Goal: Task Accomplishment & Management: Complete application form

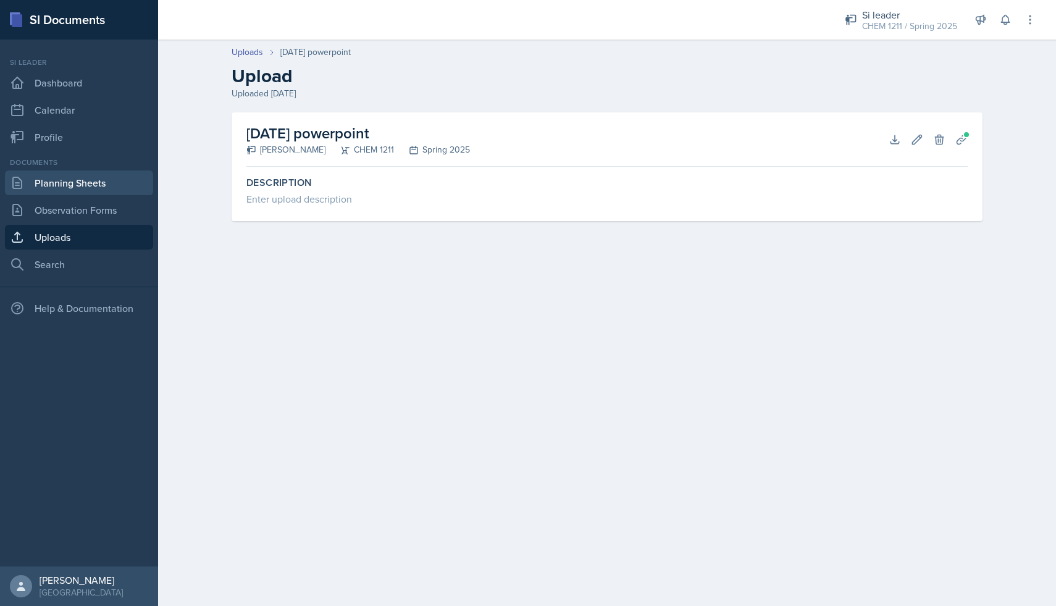
click at [93, 185] on link "Planning Sheets" at bounding box center [79, 182] width 148 height 25
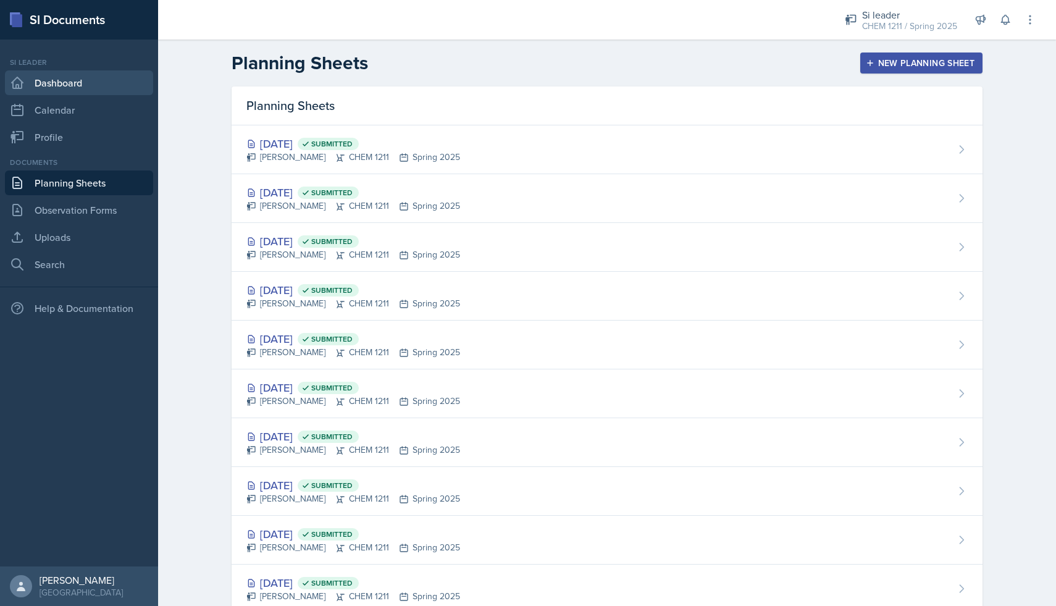
click at [81, 88] on link "Dashboard" at bounding box center [79, 82] width 148 height 25
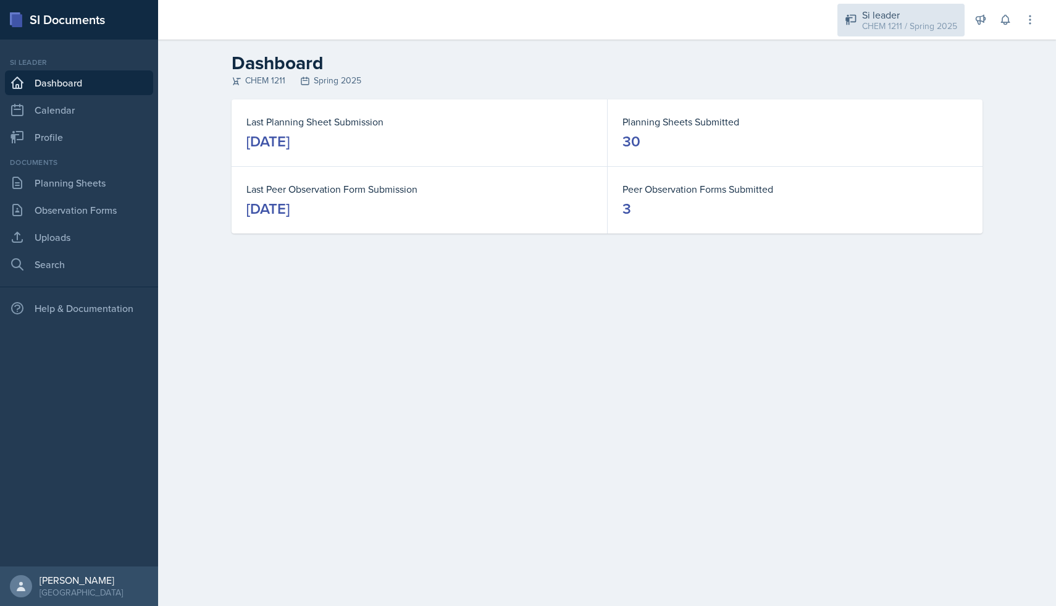
click at [875, 20] on div "CHEM 1211 / Spring 2025" at bounding box center [909, 26] width 95 height 13
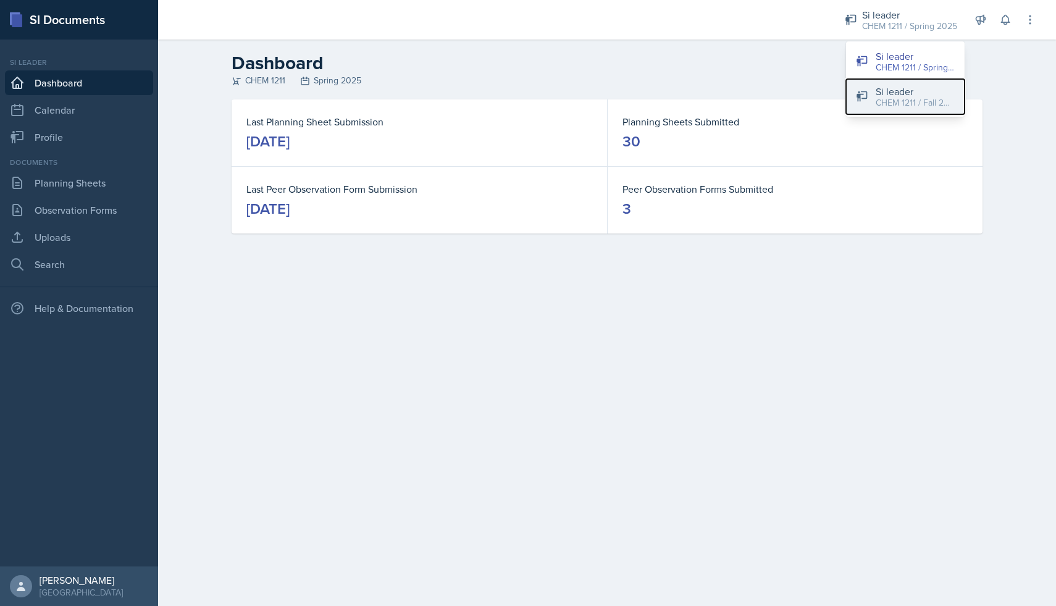
click at [864, 86] on button "Si leader CHEM 1211 / Fall 2025" at bounding box center [905, 96] width 119 height 35
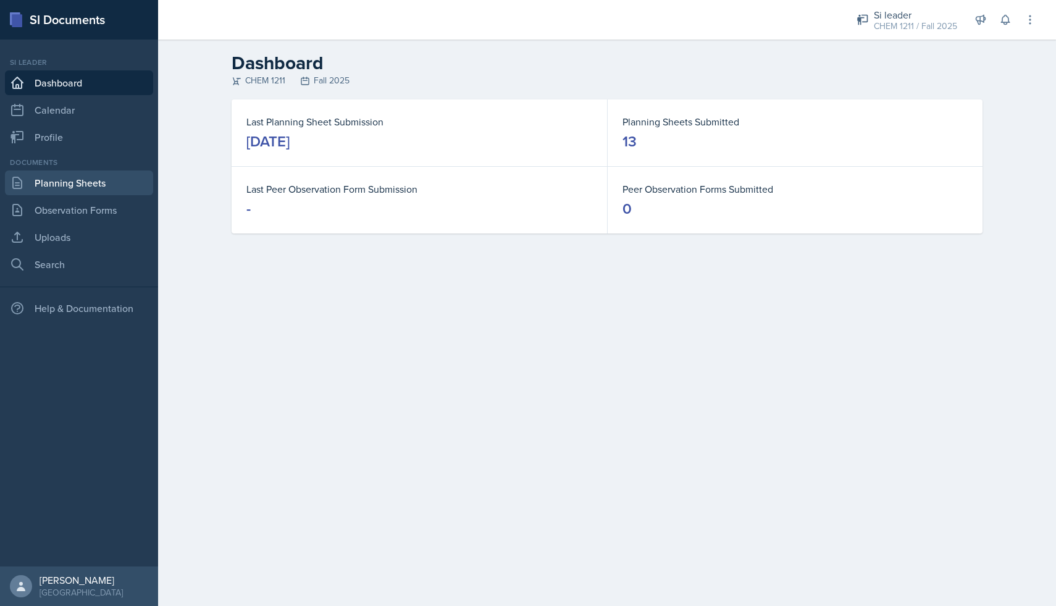
click at [102, 188] on link "Planning Sheets" at bounding box center [79, 182] width 148 height 25
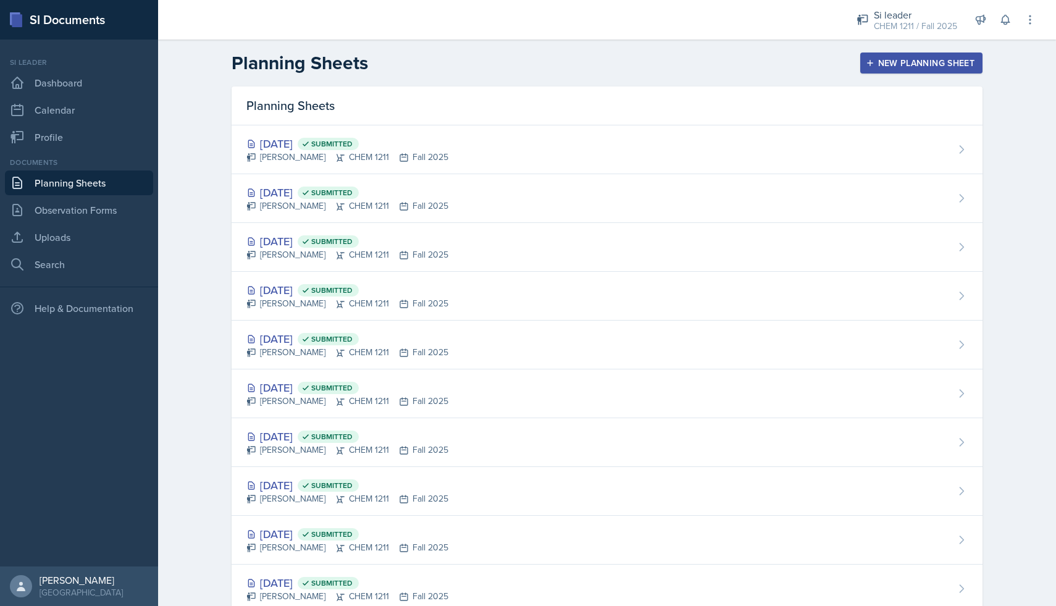
click at [912, 63] on div "New Planning Sheet" at bounding box center [921, 63] width 106 height 10
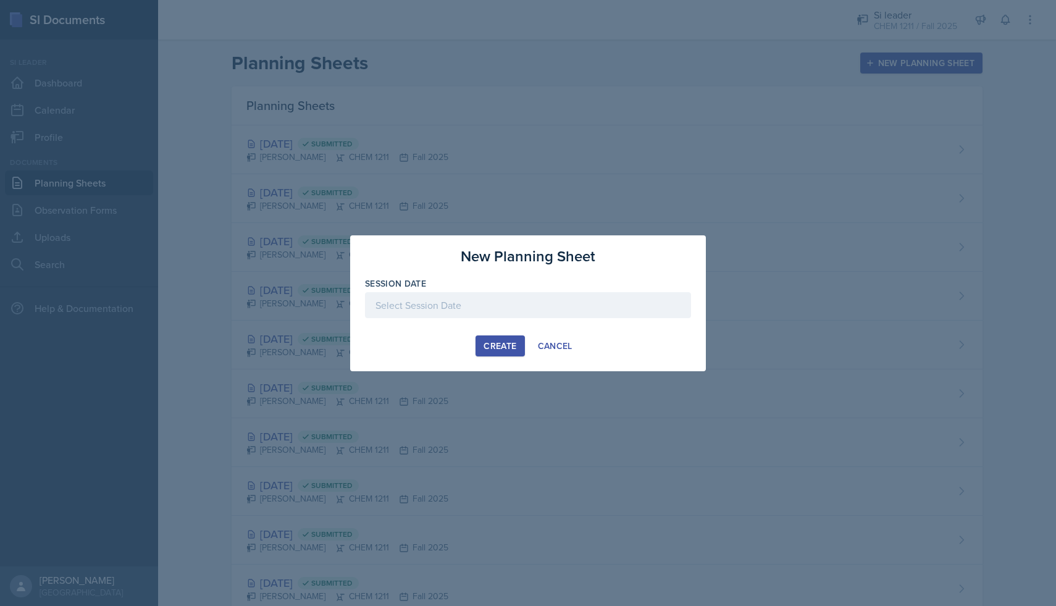
click at [519, 307] on div at bounding box center [528, 305] width 326 height 26
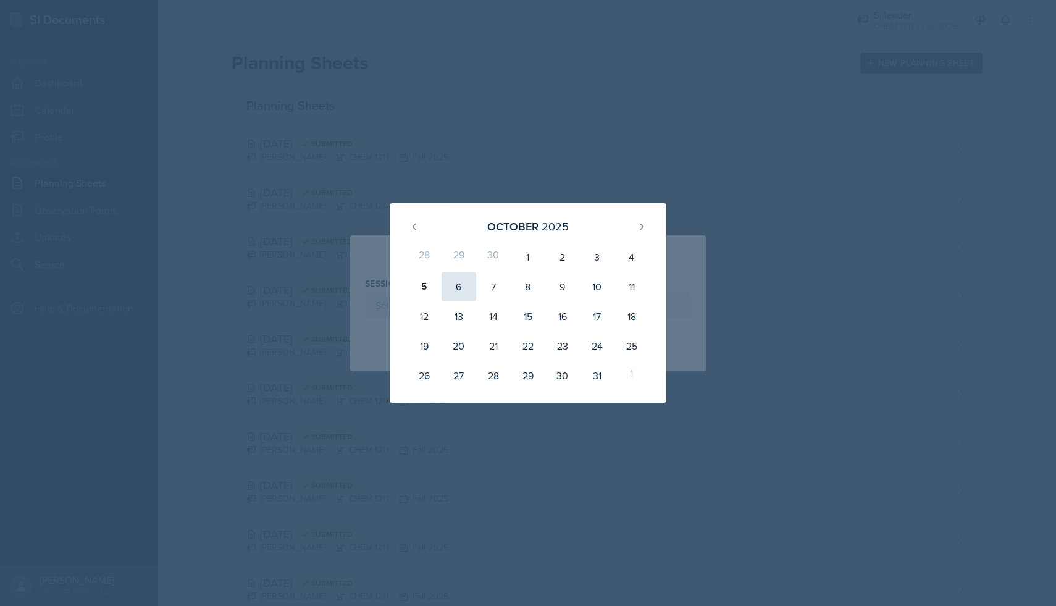
click at [455, 288] on div "6" at bounding box center [458, 287] width 35 height 30
type input "[DATE]"
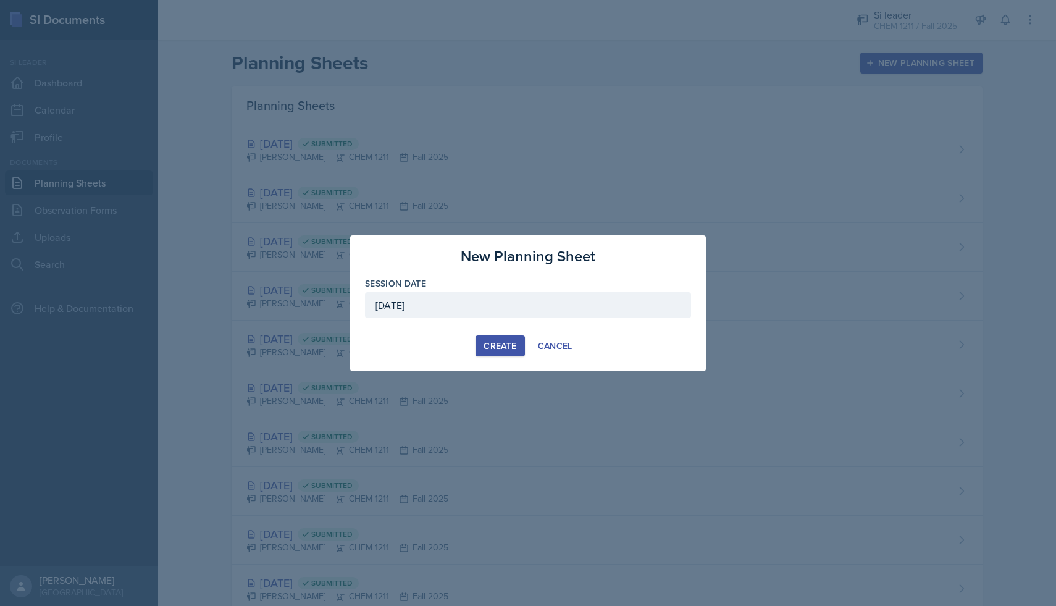
click at [492, 343] on div "Create" at bounding box center [499, 346] width 33 height 10
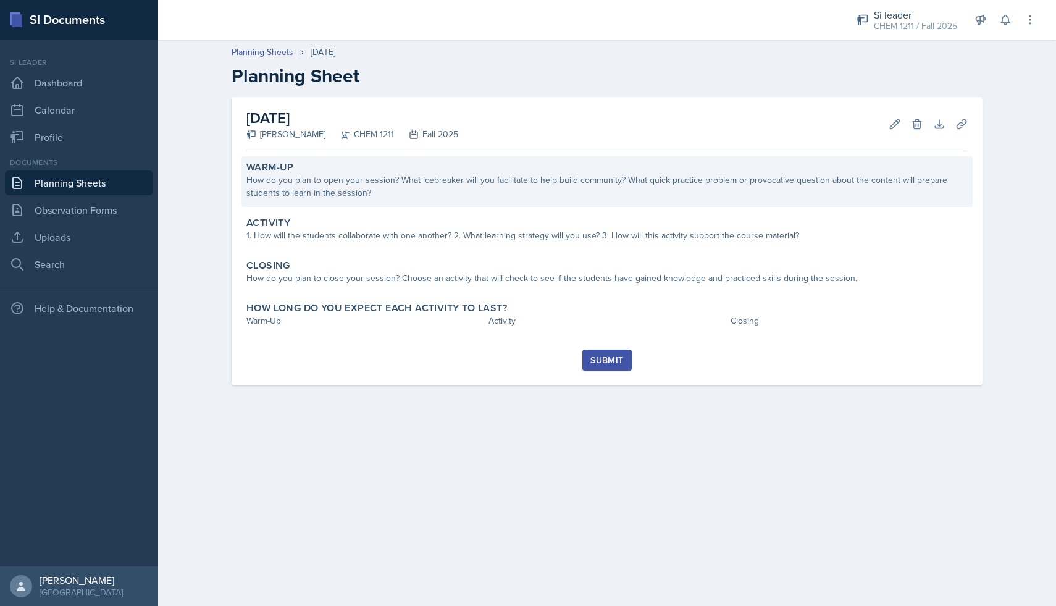
click at [367, 188] on div "How do you plan to open your session? What icebreaker will you facilitate to he…" at bounding box center [606, 186] width 721 height 26
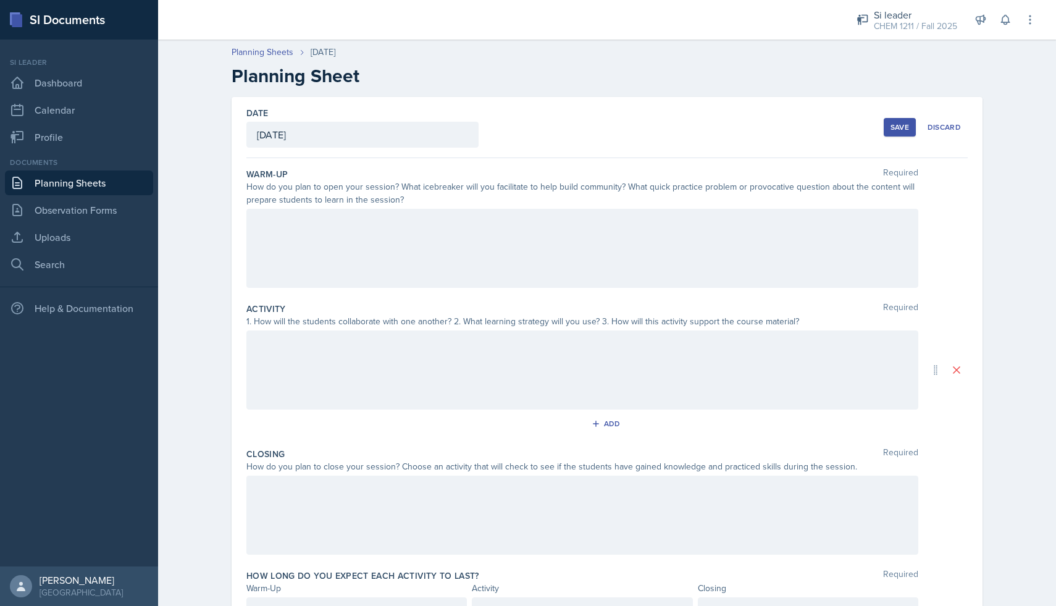
click at [376, 243] on div at bounding box center [582, 248] width 672 height 79
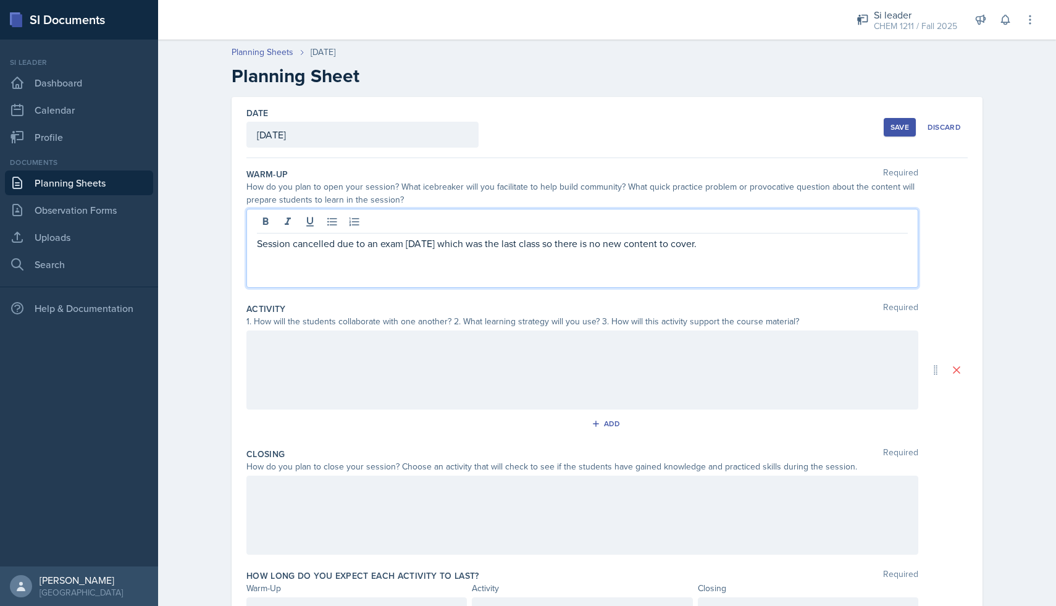
click at [338, 343] on div at bounding box center [582, 369] width 672 height 79
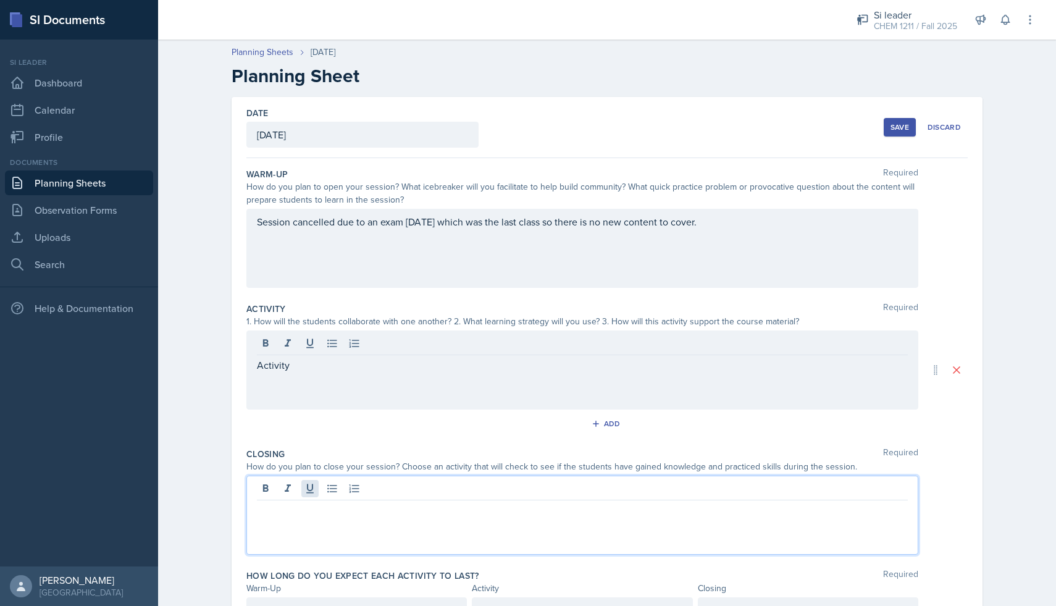
click at [314, 493] on div at bounding box center [582, 514] width 672 height 79
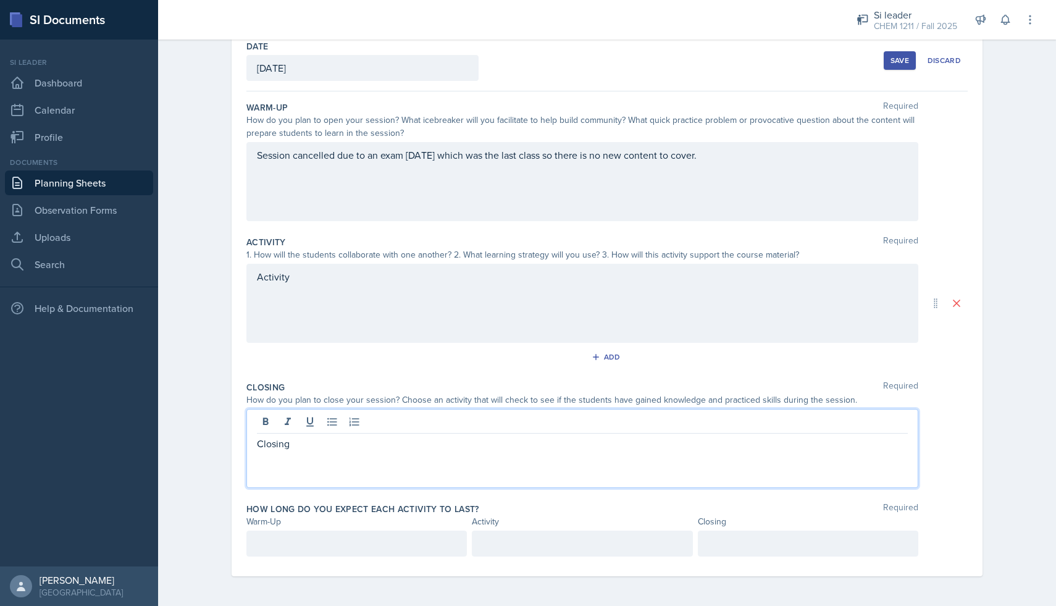
scroll to position [88, 0]
click at [377, 536] on p at bounding box center [356, 543] width 199 height 15
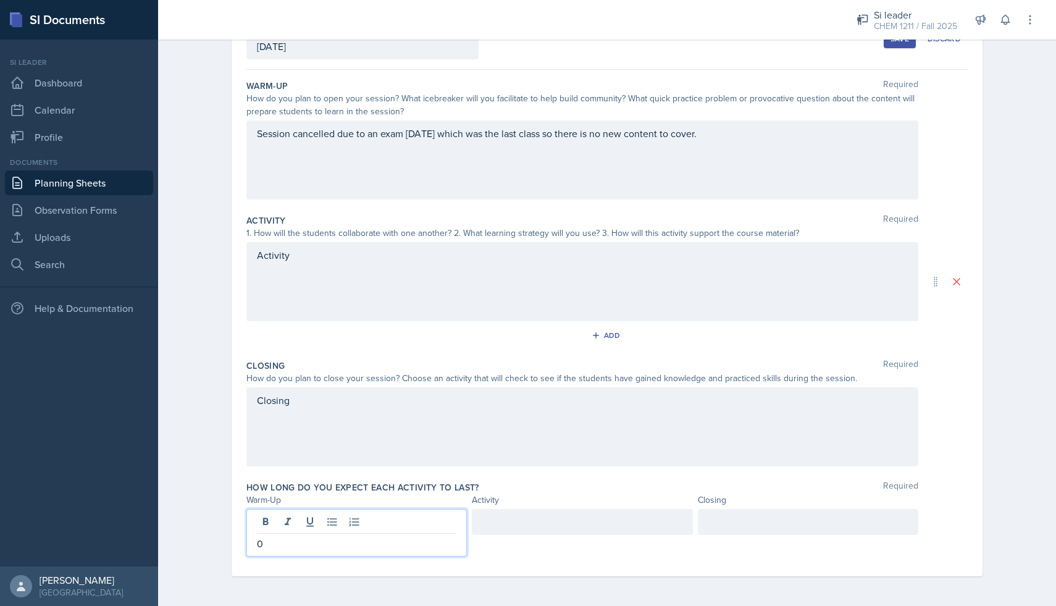
click at [529, 516] on div at bounding box center [582, 522] width 220 height 26
click at [708, 529] on div at bounding box center [808, 522] width 220 height 26
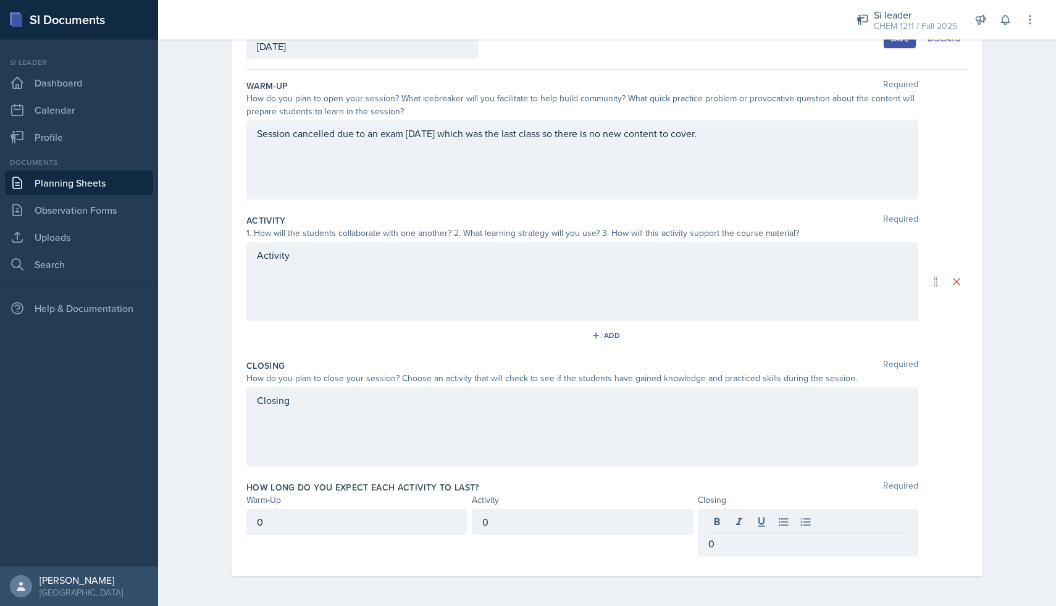
click at [901, 47] on button "Save" at bounding box center [900, 39] width 32 height 19
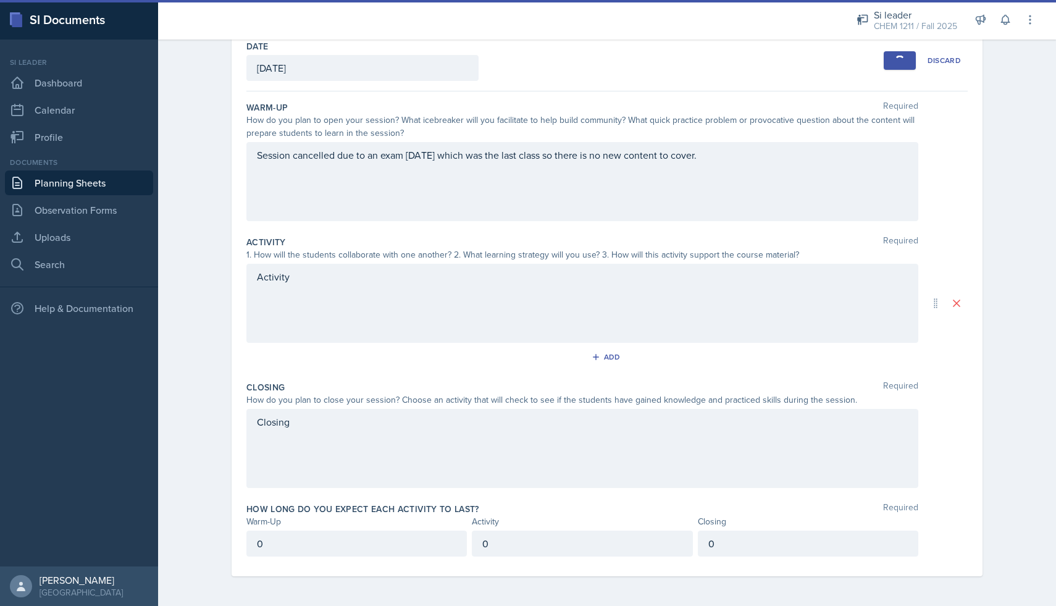
scroll to position [0, 0]
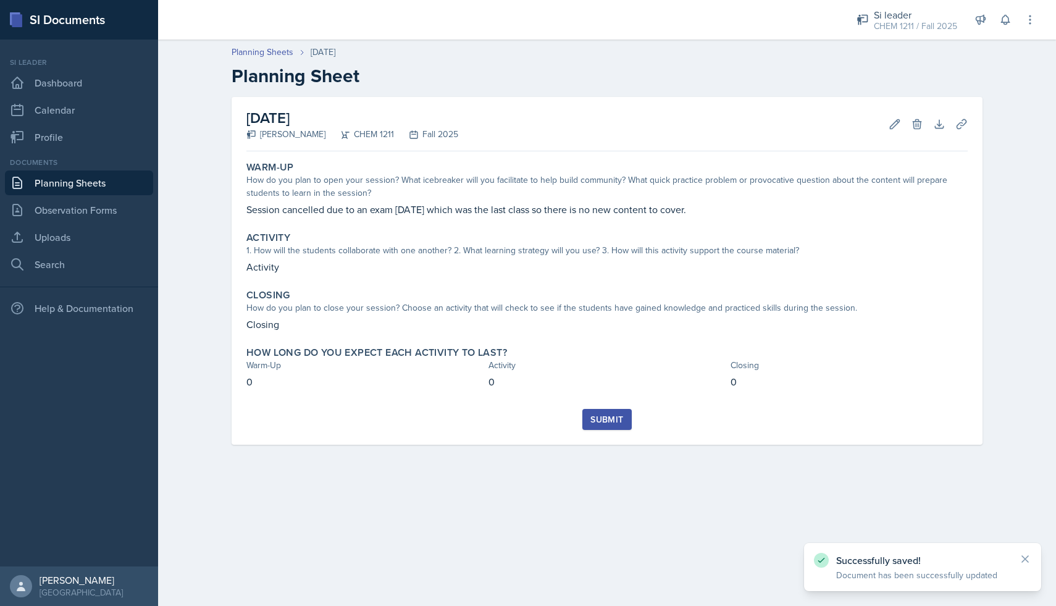
click at [617, 420] on div "Submit" at bounding box center [606, 419] width 33 height 10
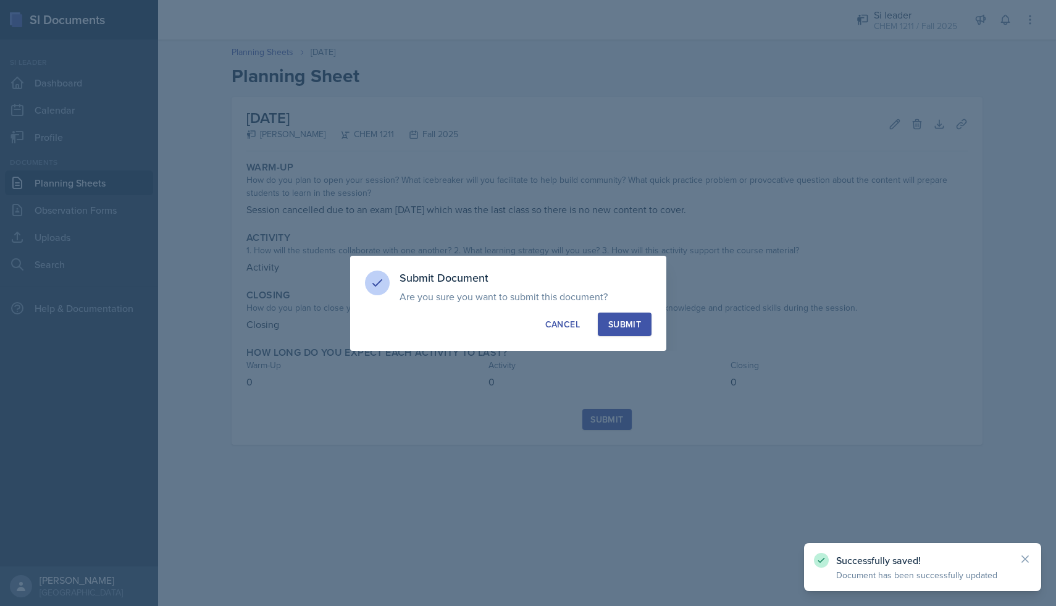
click at [630, 323] on div "Submit" at bounding box center [624, 324] width 33 height 12
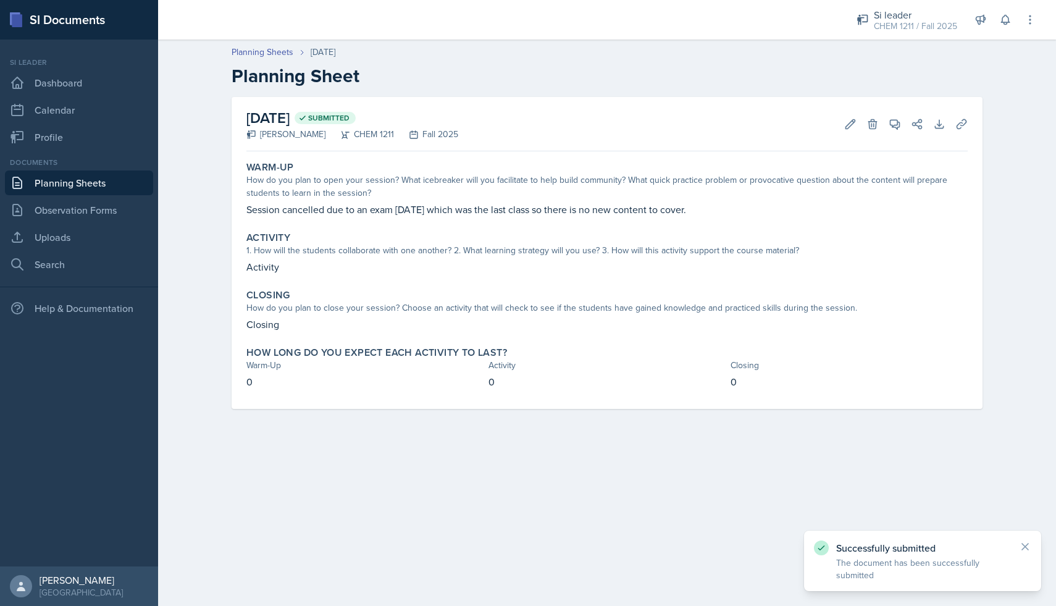
click at [91, 186] on link "Planning Sheets" at bounding box center [79, 182] width 148 height 25
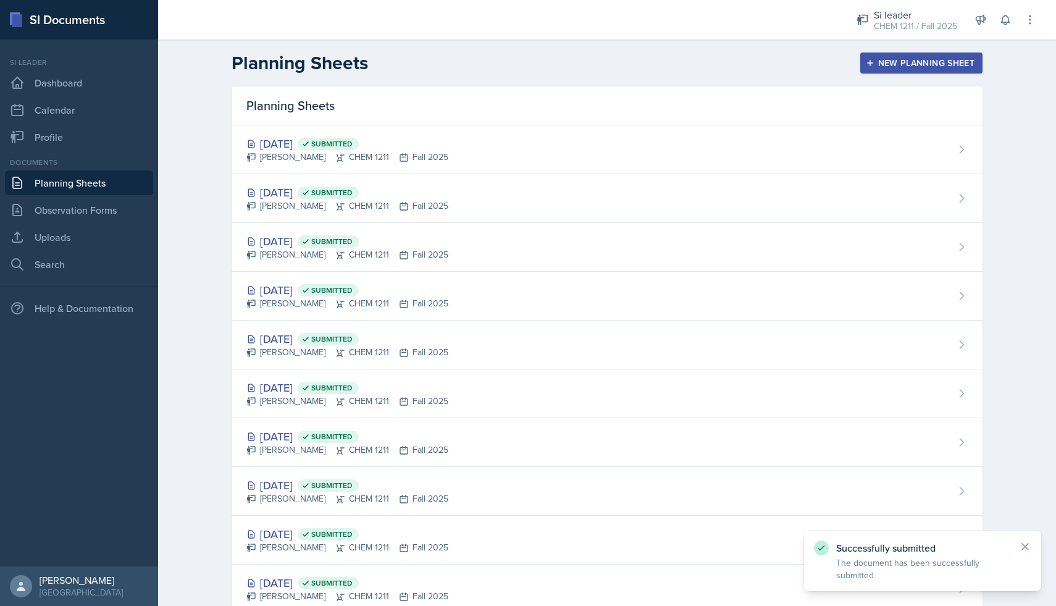
click at [862, 67] on button "New Planning Sheet" at bounding box center [921, 62] width 122 height 21
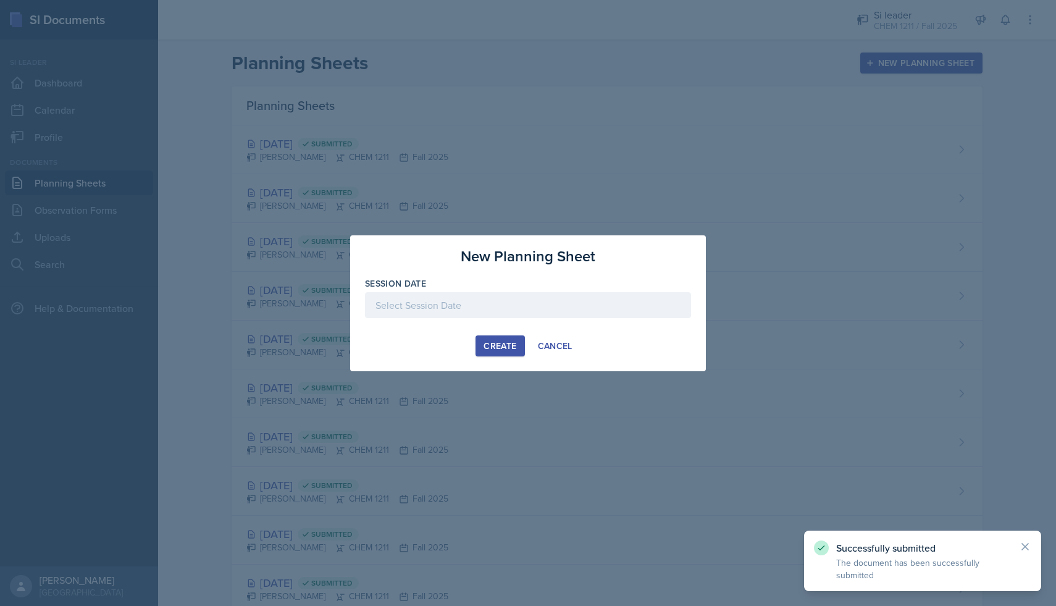
click at [496, 305] on div at bounding box center [528, 305] width 326 height 26
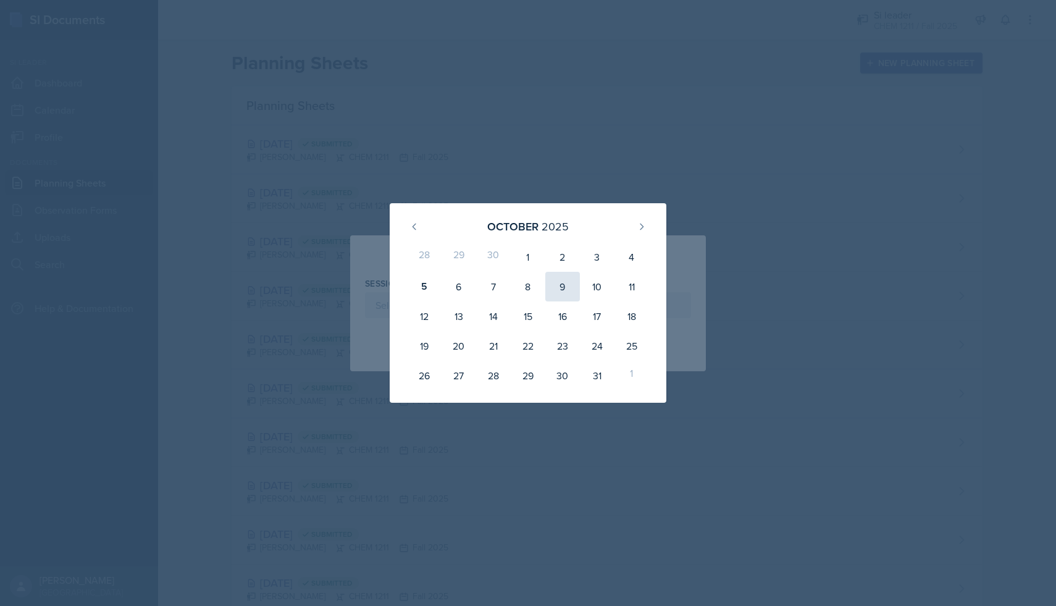
click at [558, 284] on div "9" at bounding box center [562, 287] width 35 height 30
type input "[DATE]"
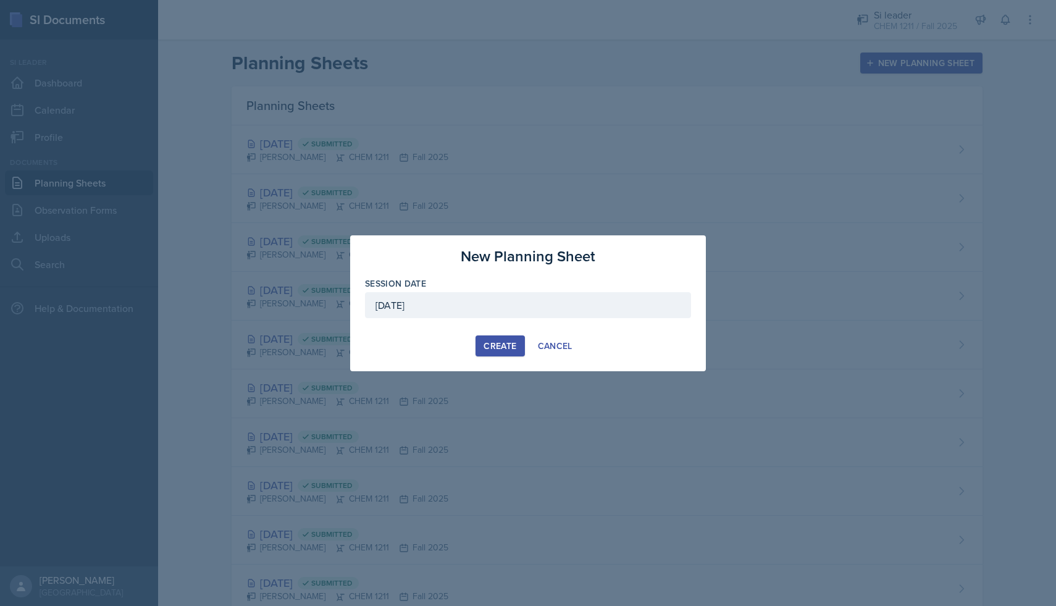
click at [506, 338] on button "Create" at bounding box center [499, 345] width 49 height 21
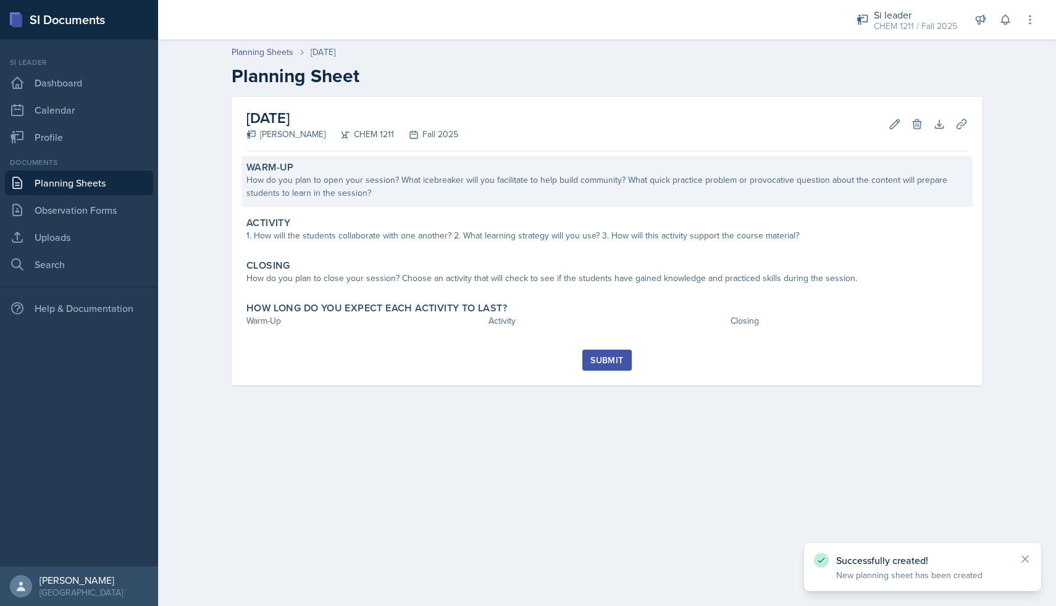
click at [411, 184] on div "How do you plan to open your session? What icebreaker will you facilitate to he…" at bounding box center [606, 186] width 721 height 26
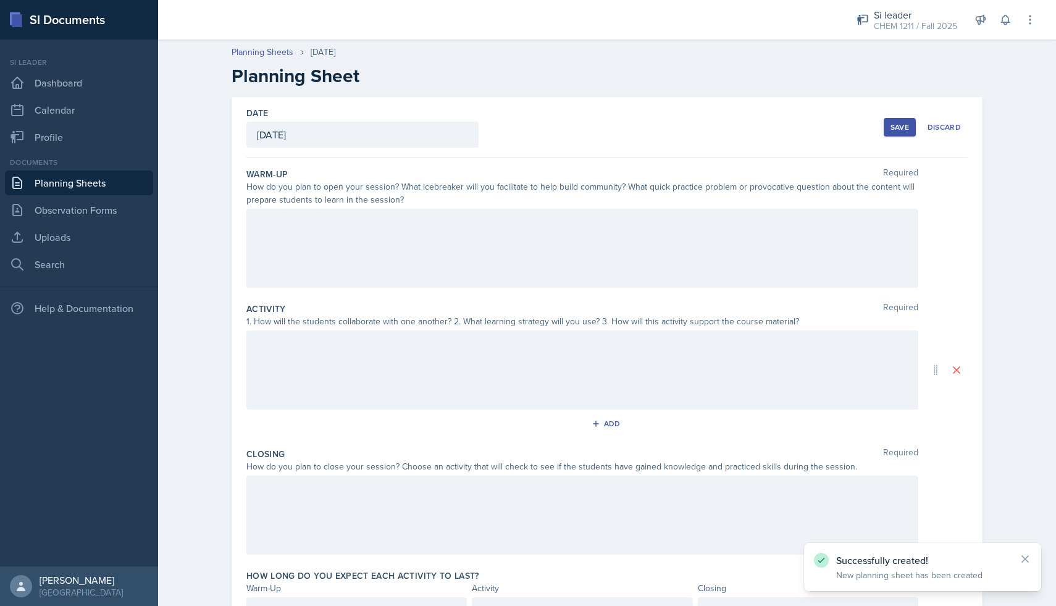
click at [395, 227] on div at bounding box center [582, 248] width 672 height 79
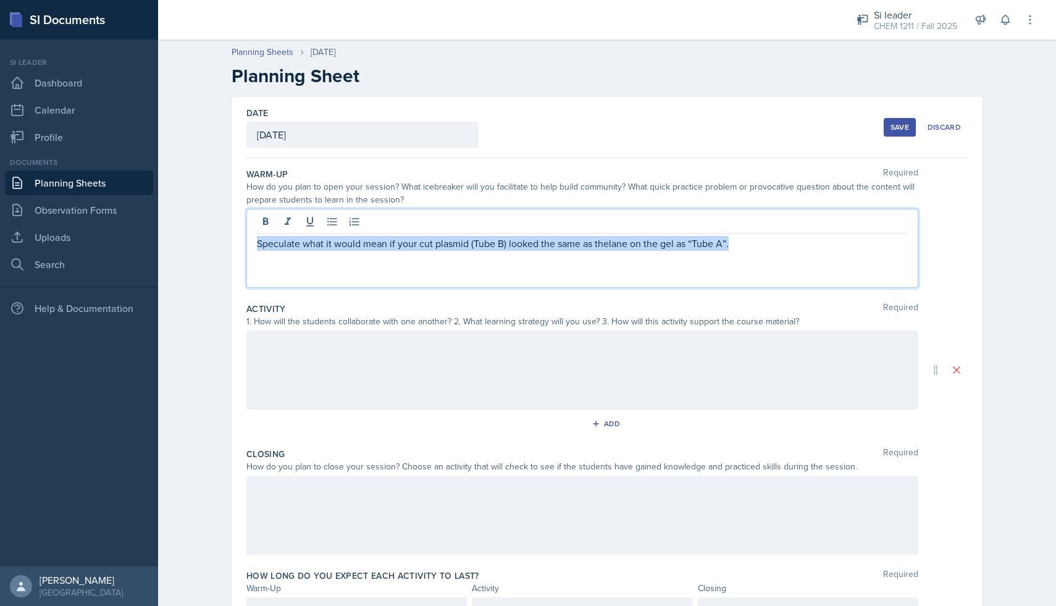
drag, startPoint x: 736, startPoint y: 249, endPoint x: 254, endPoint y: 246, distance: 482.2
click at [253, 246] on div "Speculate what it would mean if your cut plasmid (Tube B) looked the same as th…" at bounding box center [582, 248] width 672 height 79
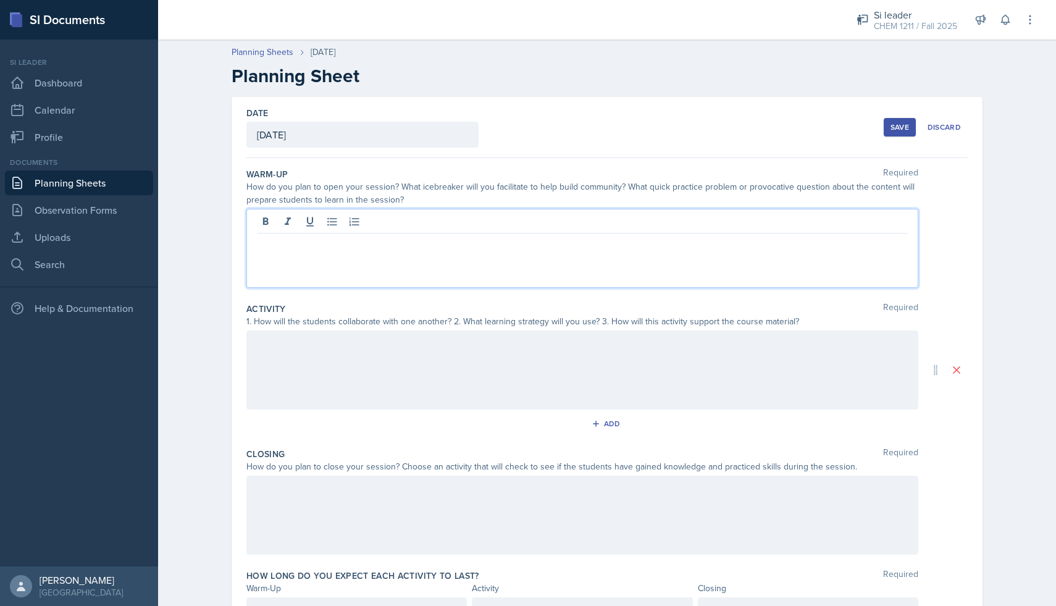
click at [106, 182] on link "Planning Sheets" at bounding box center [79, 182] width 148 height 25
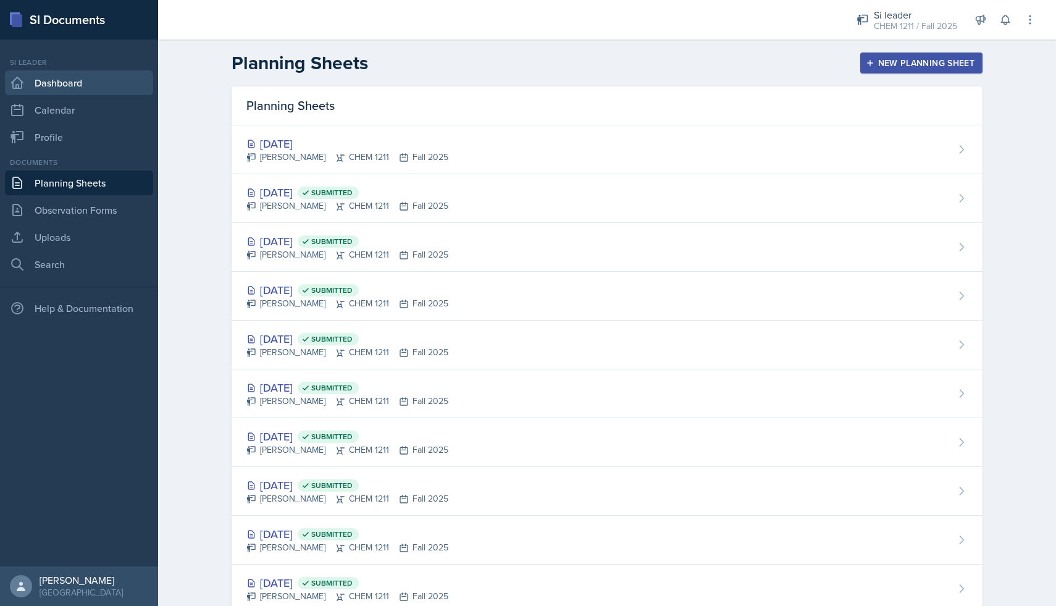
click at [121, 82] on link "Dashboard" at bounding box center [79, 82] width 148 height 25
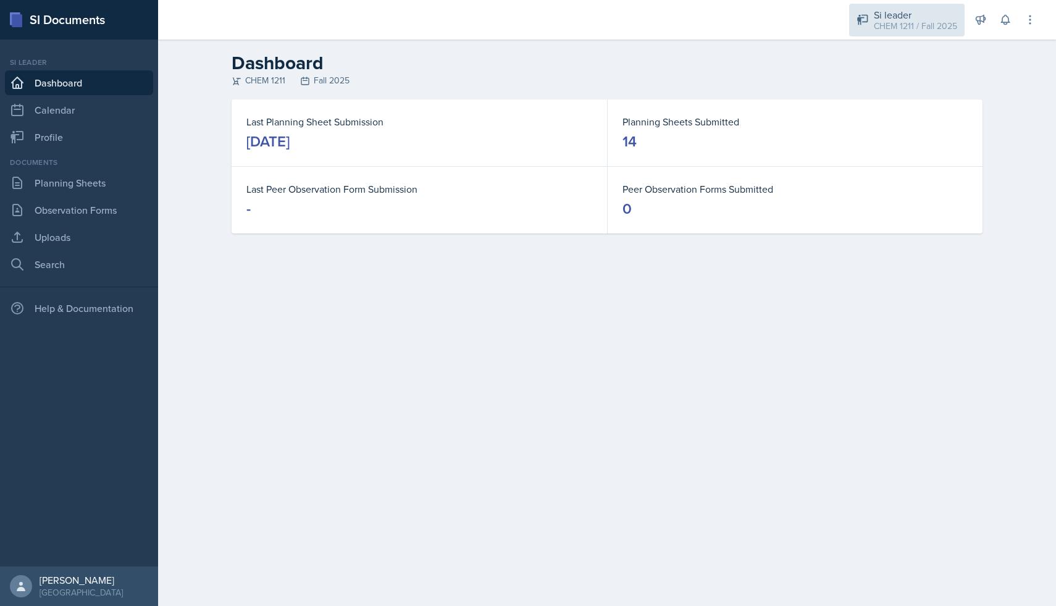
click at [931, 30] on div "CHEM 1211 / Fall 2025" at bounding box center [915, 26] width 83 height 13
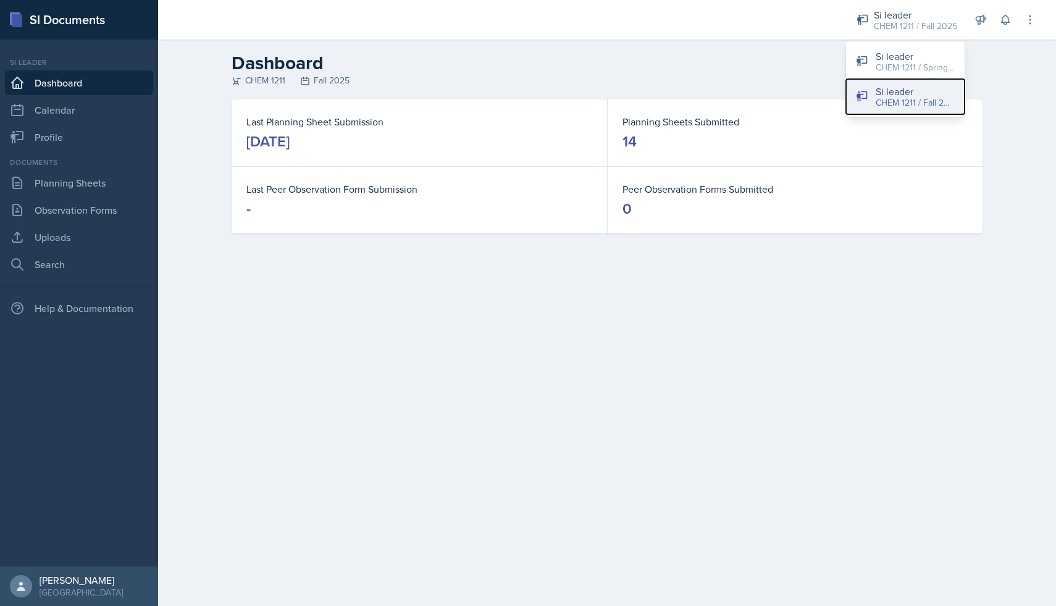
click at [910, 86] on div "Si leader" at bounding box center [914, 91] width 79 height 15
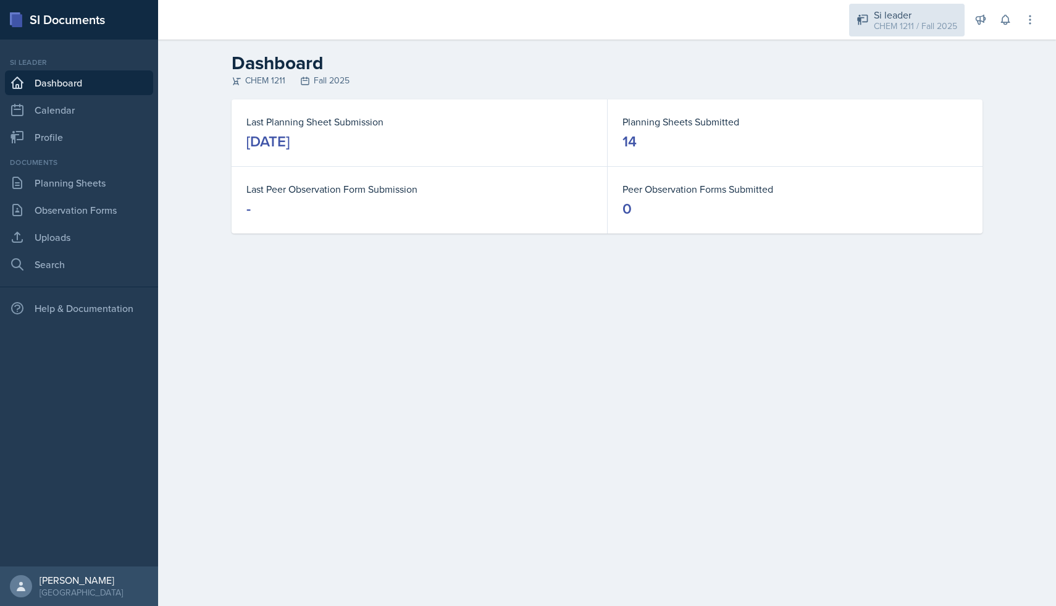
click at [908, 31] on div "CHEM 1211 / Fall 2025" at bounding box center [915, 26] width 83 height 13
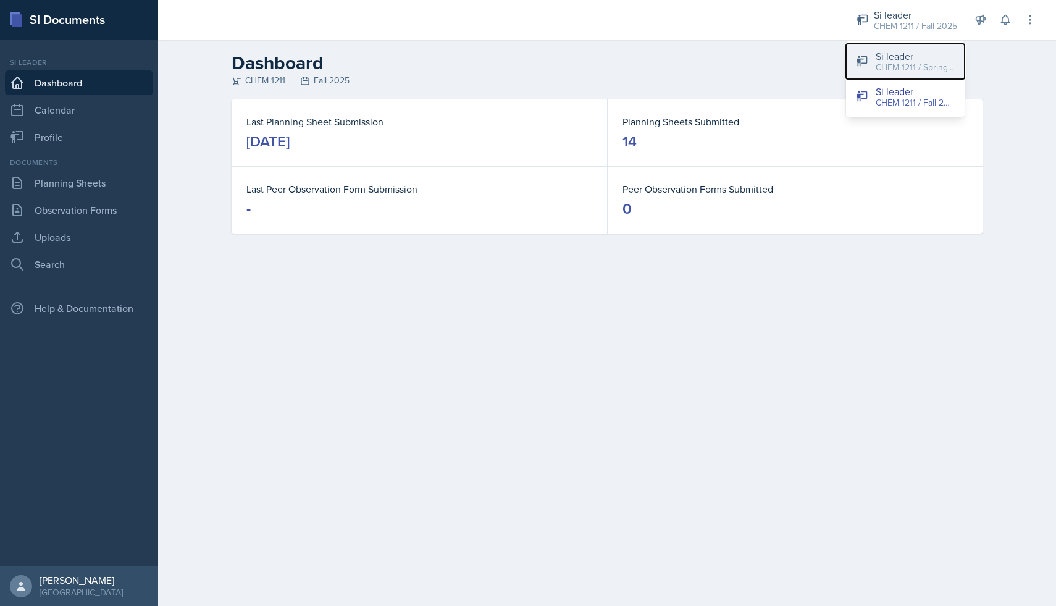
click at [908, 61] on div "CHEM 1211 / Spring 2025" at bounding box center [914, 67] width 79 height 13
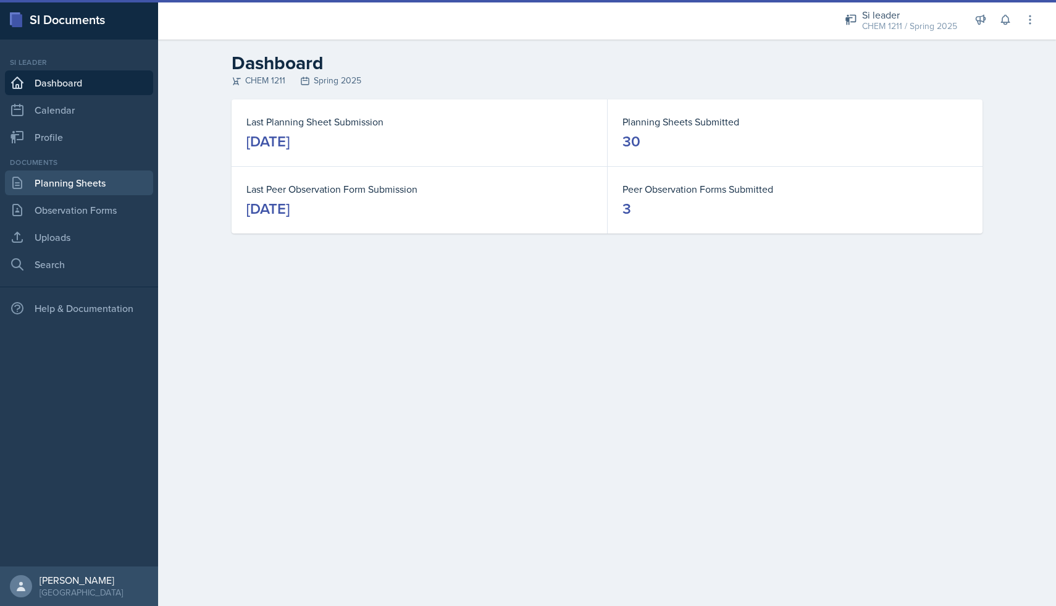
click at [114, 185] on link "Planning Sheets" at bounding box center [79, 182] width 148 height 25
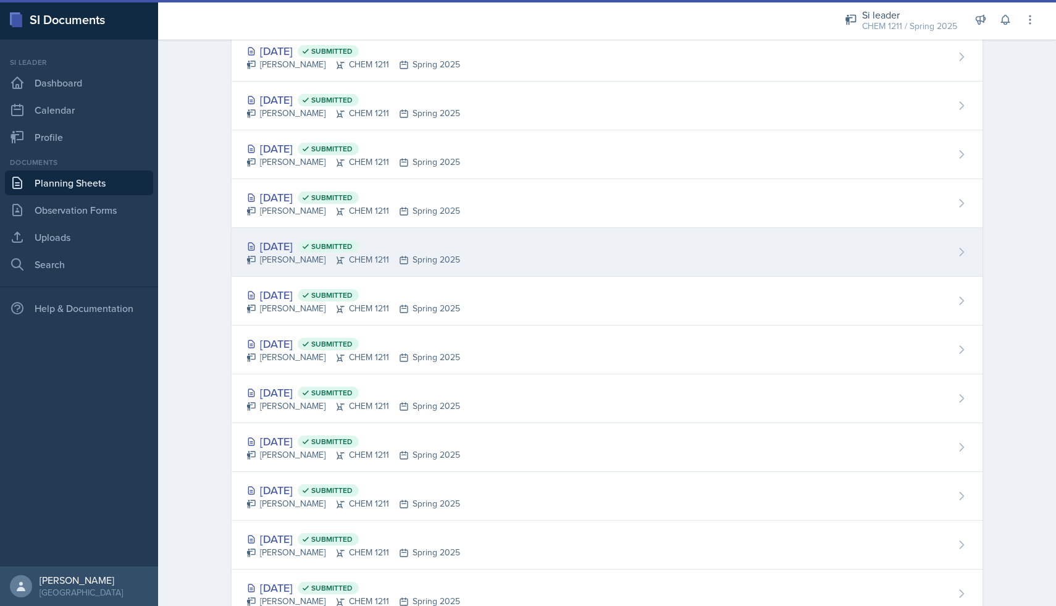
scroll to position [415, 0]
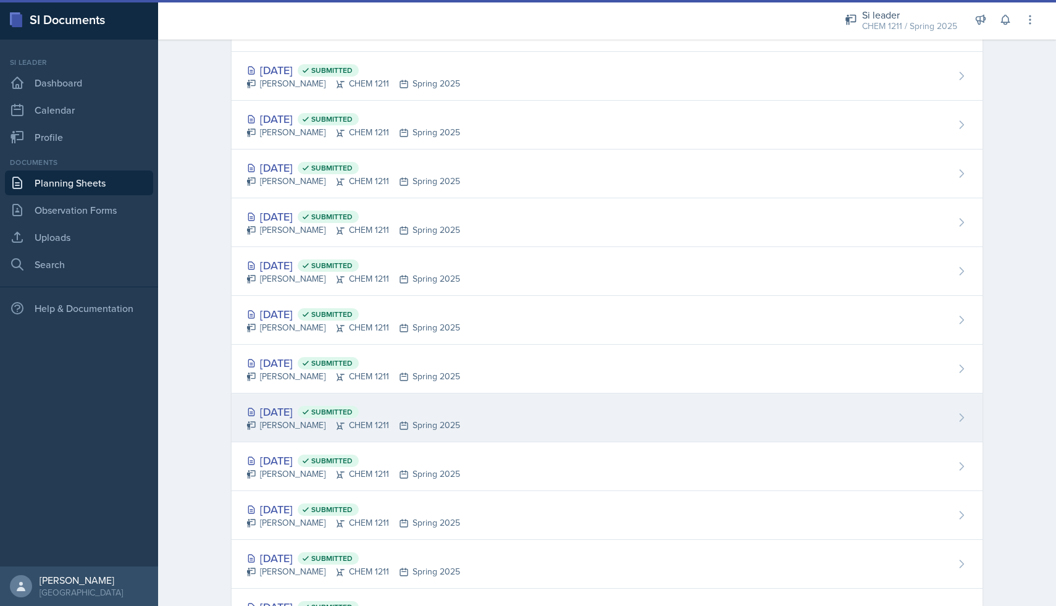
click at [314, 414] on div "[DATE] Submitted" at bounding box center [353, 411] width 214 height 17
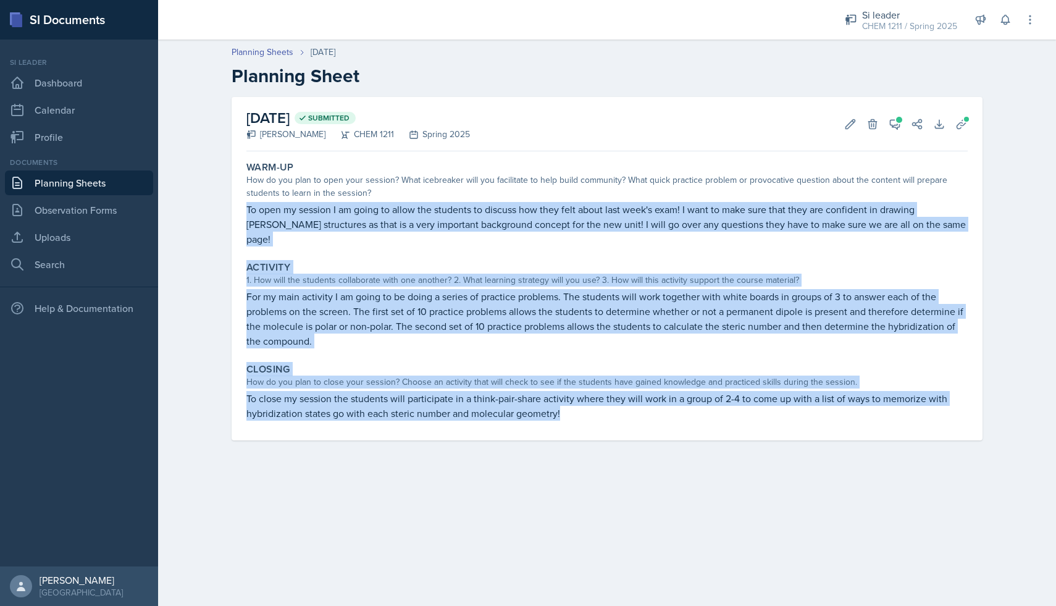
drag, startPoint x: 245, startPoint y: 209, endPoint x: 563, endPoint y: 399, distance: 370.5
click at [563, 399] on div "Warm-Up How do you plan to open your session? What icebreaker will you facilita…" at bounding box center [606, 298] width 721 height 284
copy div "To open my session I am going to allow the students to discuss how they felt ab…"
click at [74, 180] on link "Planning Sheets" at bounding box center [79, 182] width 148 height 25
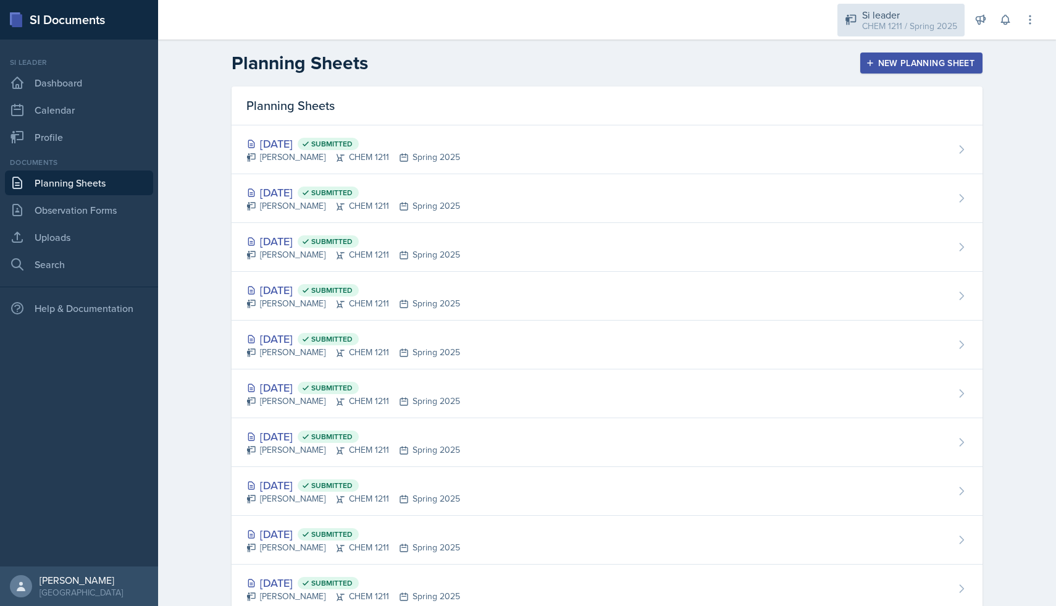
click at [920, 19] on div "Si leader" at bounding box center [909, 14] width 95 height 15
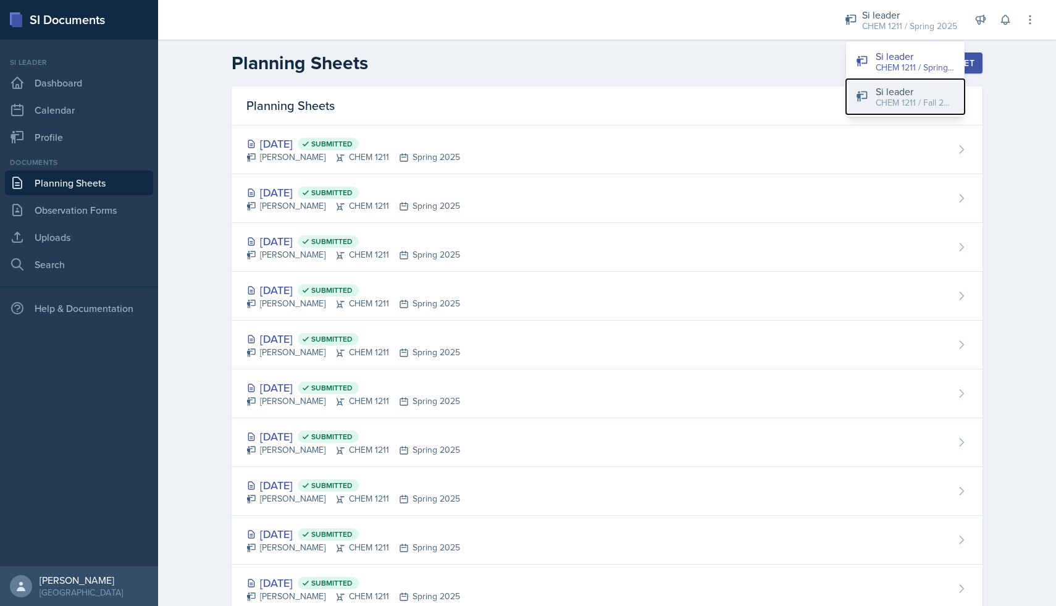
click at [884, 93] on div "Si leader" at bounding box center [914, 91] width 79 height 15
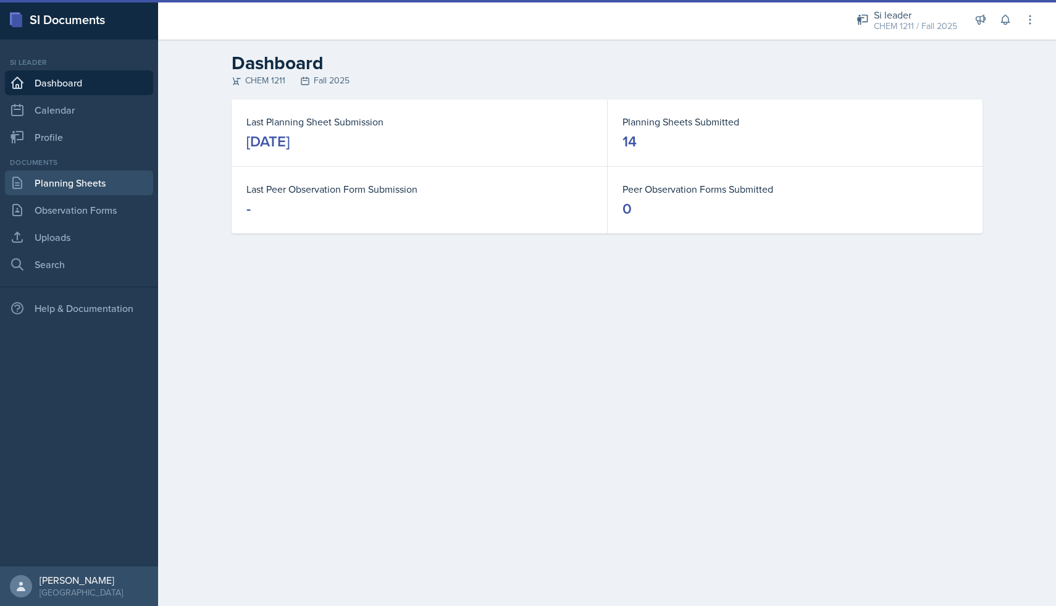
click at [93, 177] on link "Planning Sheets" at bounding box center [79, 182] width 148 height 25
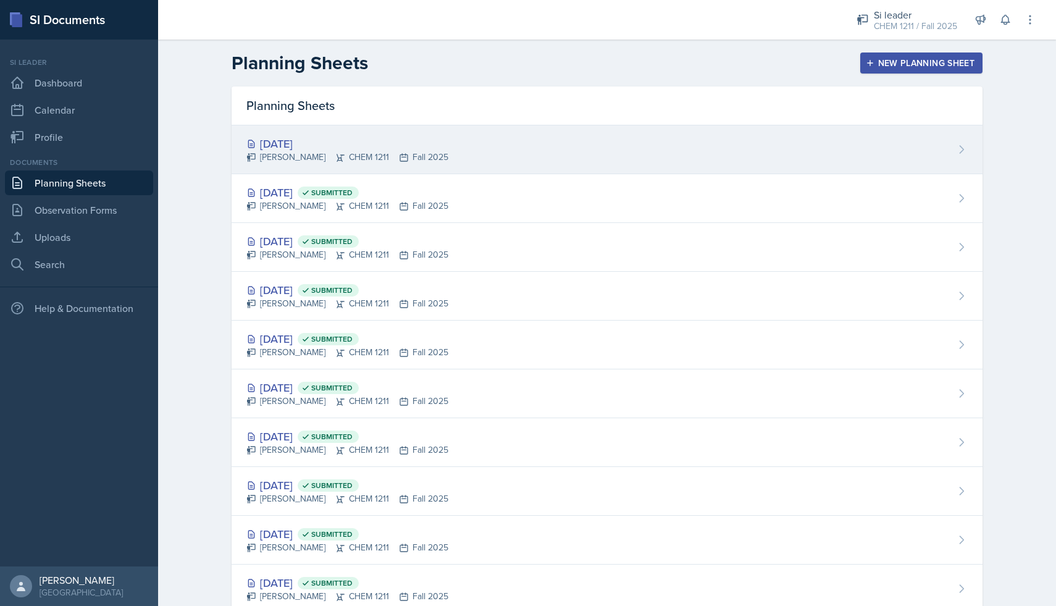
click at [834, 144] on div "[DATE] [PERSON_NAME] CHEM 1211 Fall 2025" at bounding box center [607, 149] width 751 height 49
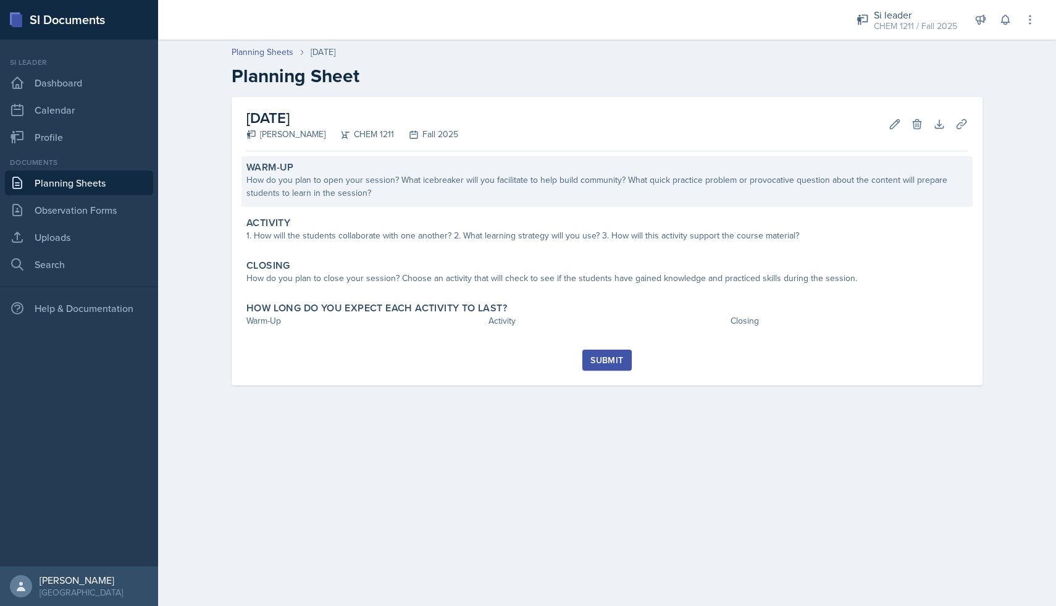
click at [483, 190] on div "How do you plan to open your session? What icebreaker will you facilitate to he…" at bounding box center [606, 186] width 721 height 26
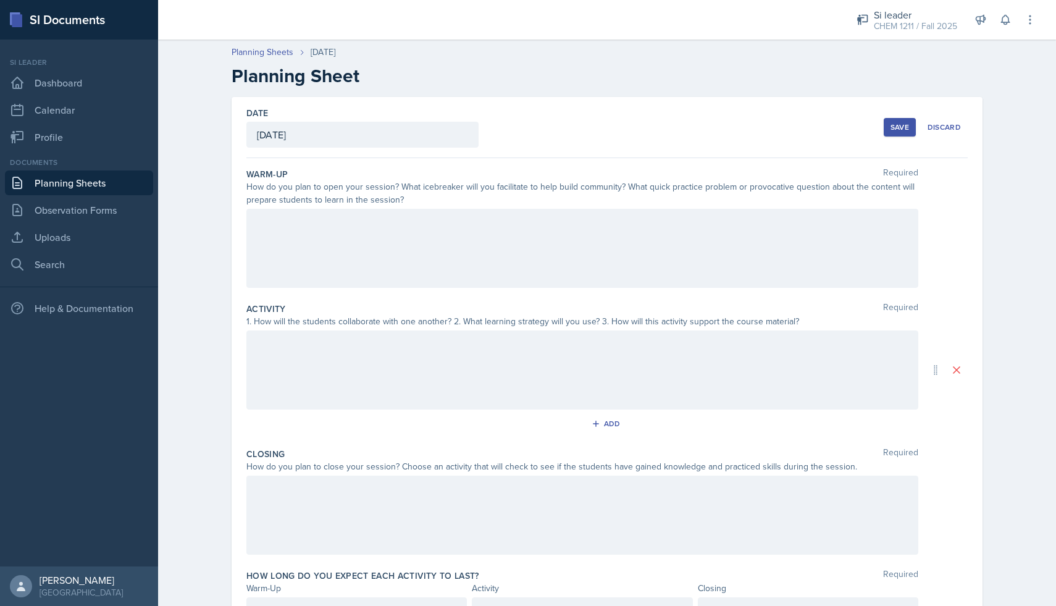
click at [453, 249] on div at bounding box center [582, 248] width 672 height 79
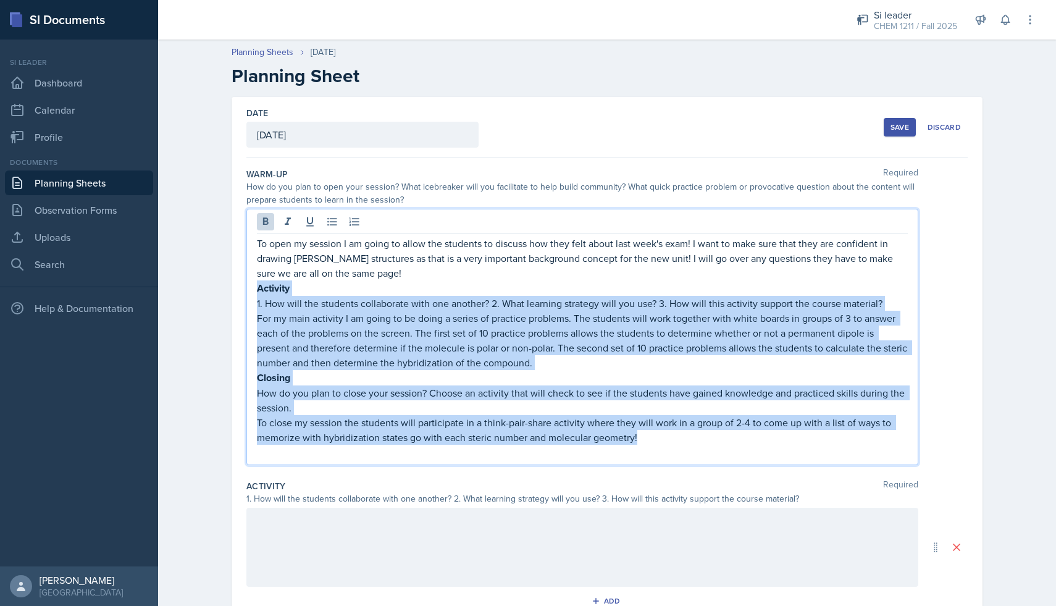
drag, startPoint x: 646, startPoint y: 437, endPoint x: 257, endPoint y: 290, distance: 415.8
click at [257, 290] on div "To open my session I am going to allow the students to discuss how they felt ab…" at bounding box center [582, 348] width 651 height 224
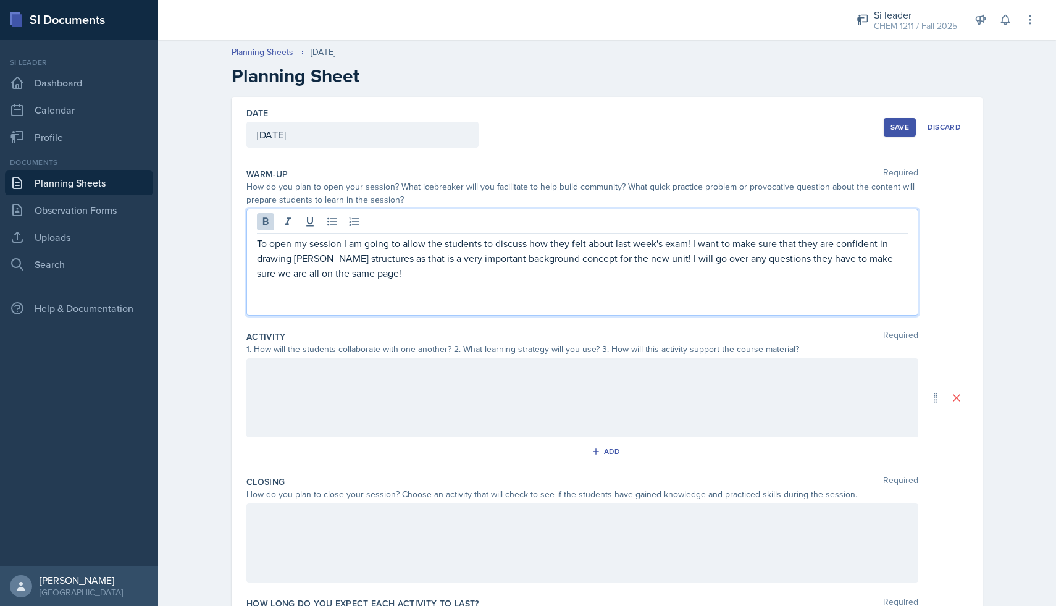
click at [285, 304] on p at bounding box center [582, 302] width 651 height 15
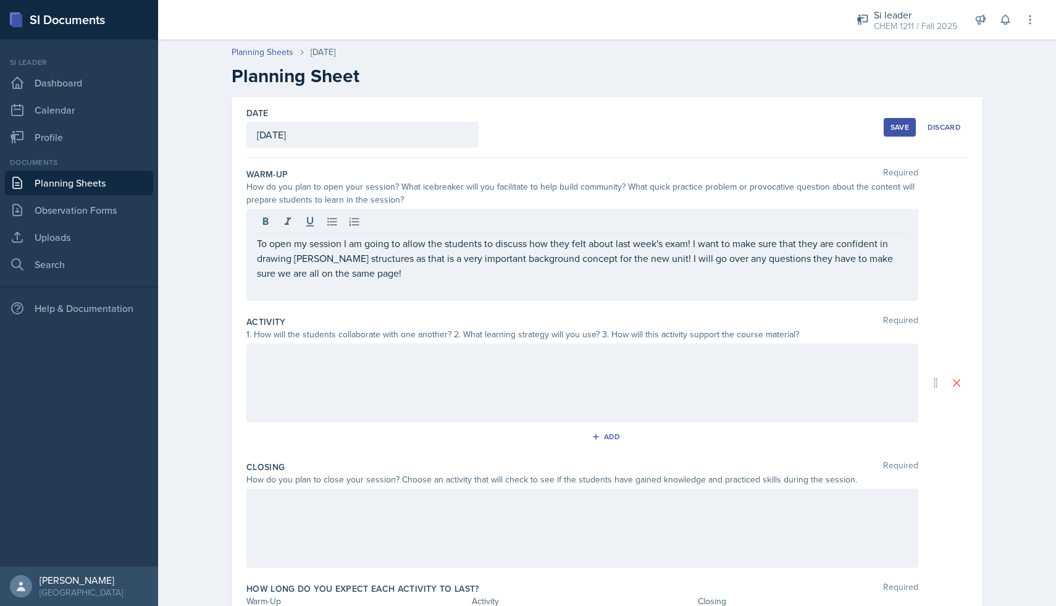
click at [333, 385] on div at bounding box center [582, 382] width 672 height 79
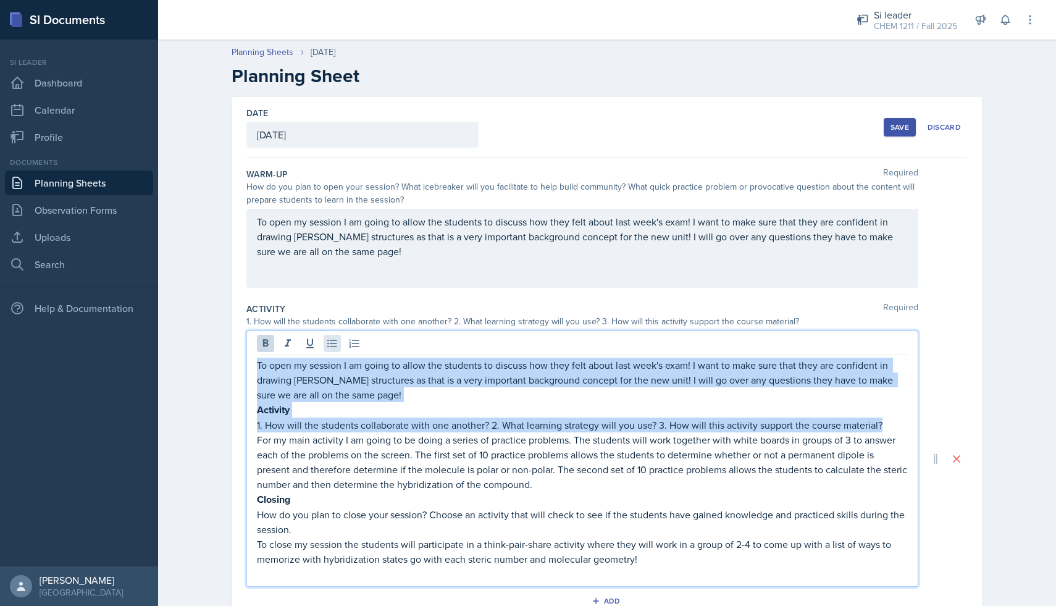
drag, startPoint x: 886, startPoint y: 424, endPoint x: 328, endPoint y: 348, distance: 563.4
click at [328, 348] on div "To open my session I am going to allow the students to discuss how they felt ab…" at bounding box center [582, 458] width 672 height 256
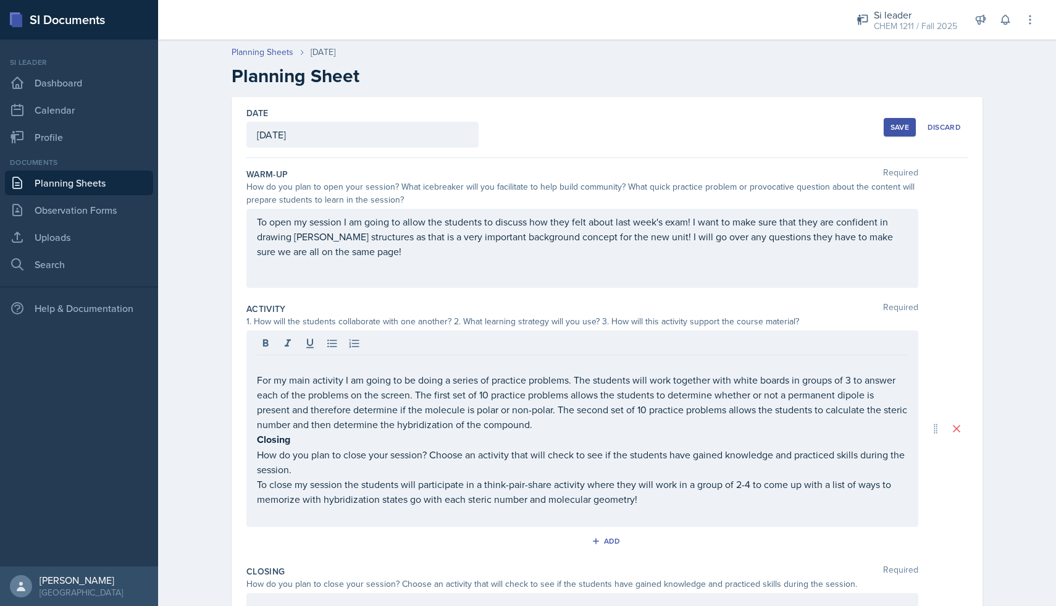
click at [256, 380] on div "For my main activity I am going to be doing a series of practice problems. The …" at bounding box center [582, 428] width 672 height 196
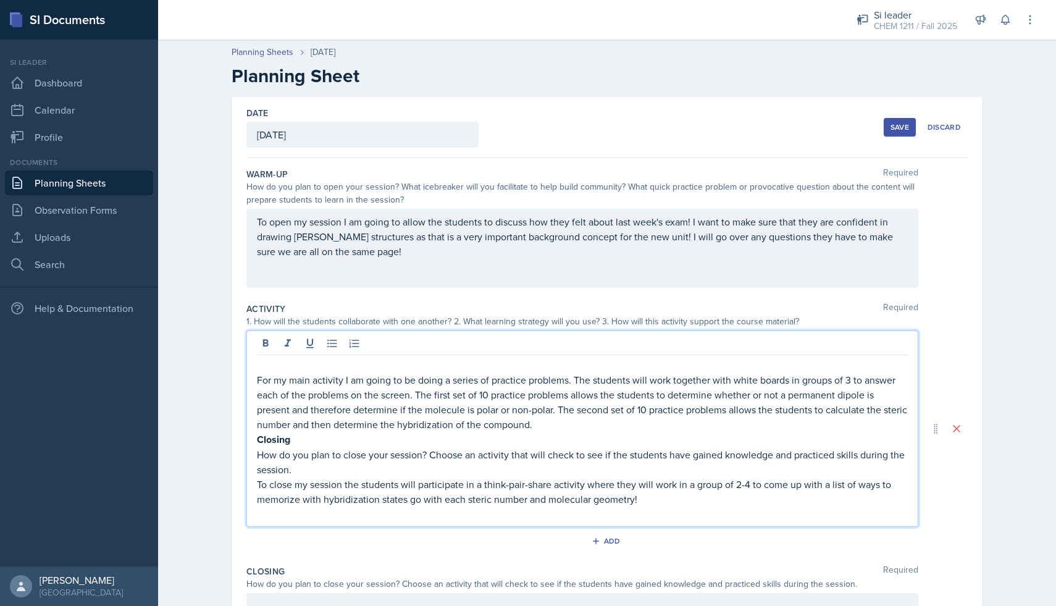
click at [257, 380] on p "For my main activity I am going to be doing a series of practice problems. The …" at bounding box center [582, 401] width 651 height 59
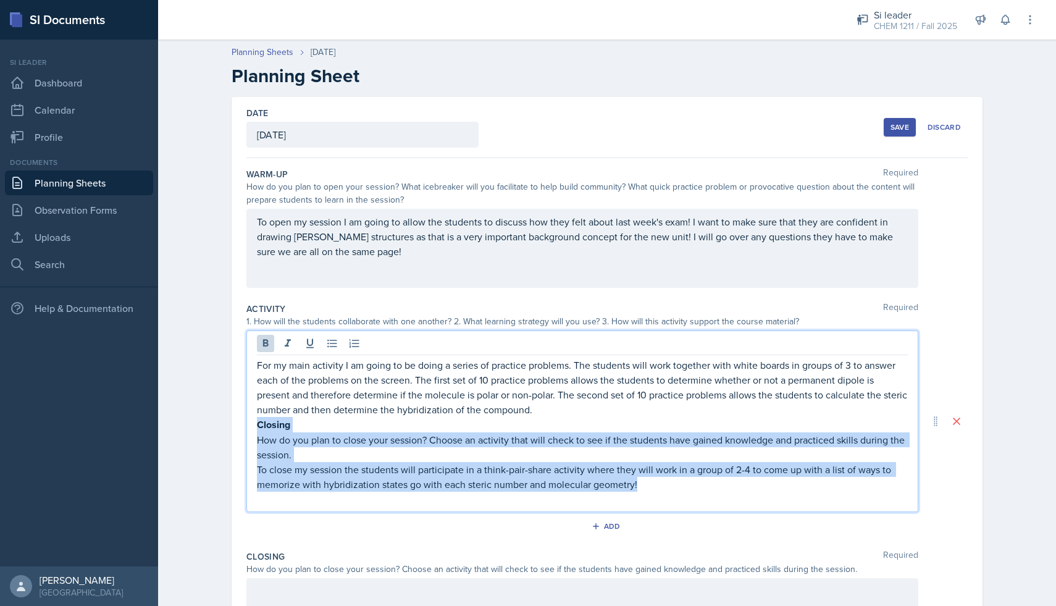
drag, startPoint x: 636, startPoint y: 490, endPoint x: 254, endPoint y: 425, distance: 387.5
click at [254, 425] on div "For my main activity I am going to be doing a series of practice problems. The …" at bounding box center [582, 421] width 672 height 182
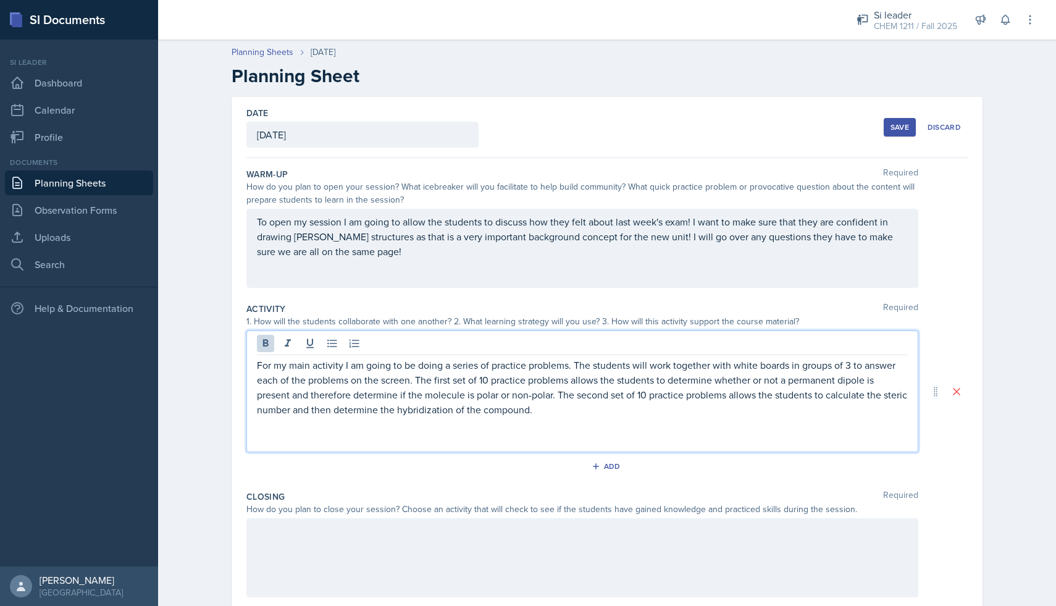
click at [297, 440] on p at bounding box center [582, 439] width 651 height 15
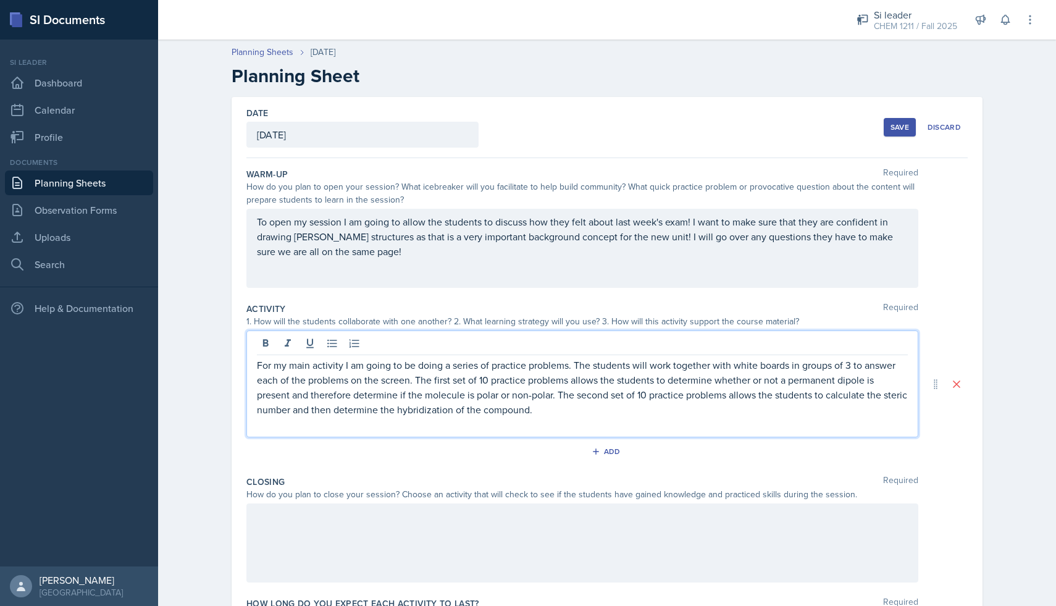
click at [299, 512] on div at bounding box center [582, 542] width 672 height 79
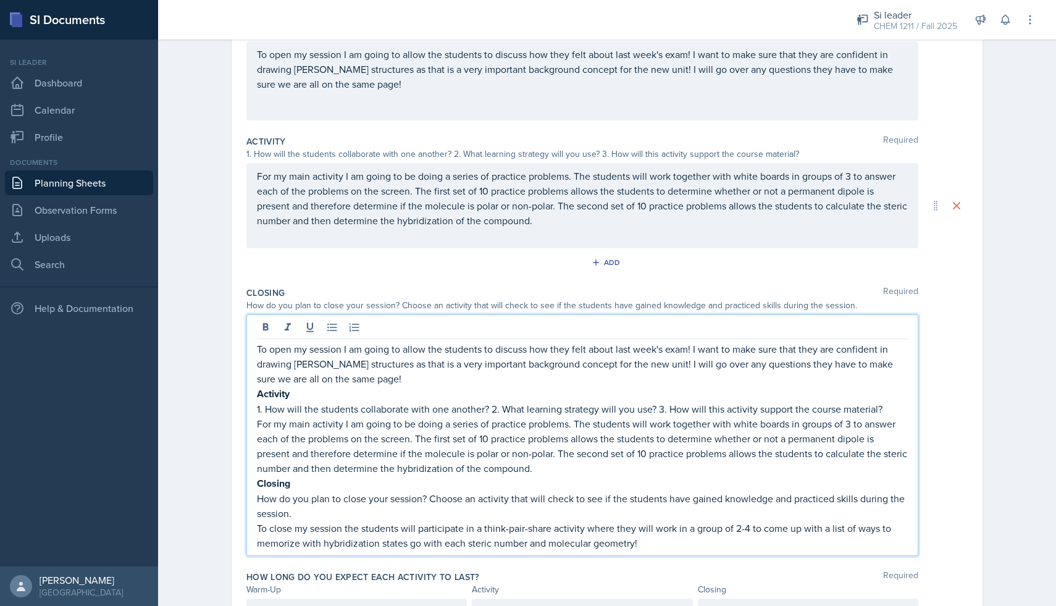
scroll to position [172, 0]
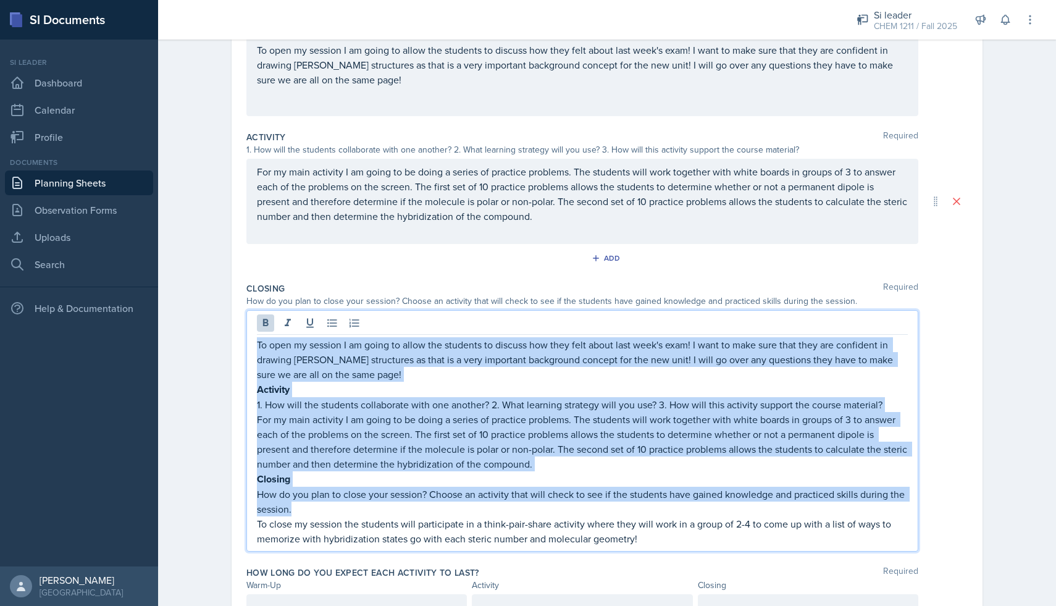
drag, startPoint x: 308, startPoint y: 512, endPoint x: 254, endPoint y: 346, distance: 174.2
click at [254, 346] on div "To open my session I am going to allow the students to discuss how they felt ab…" at bounding box center [582, 430] width 672 height 241
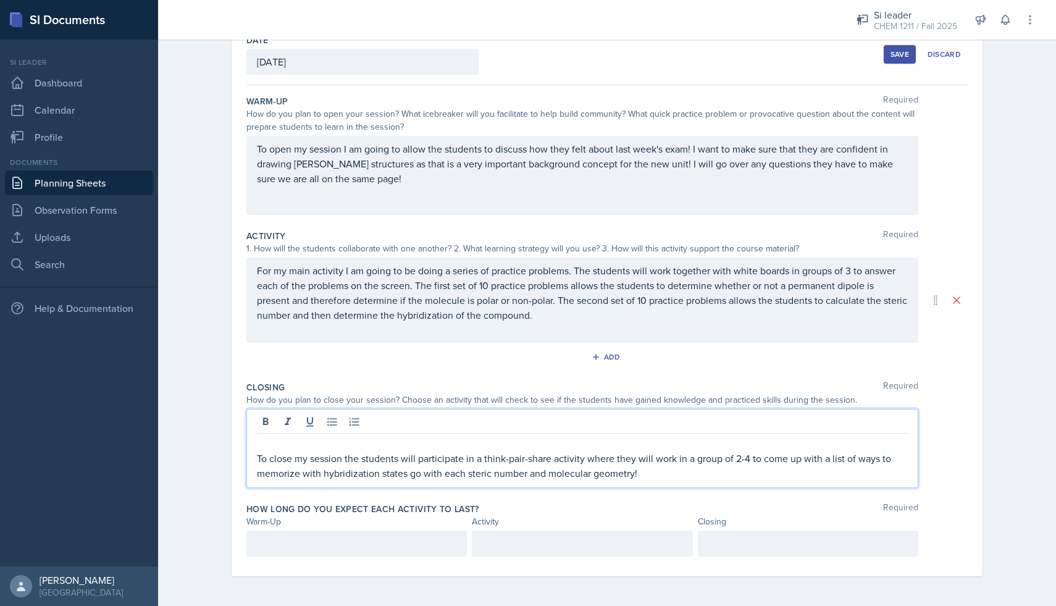
click at [257, 462] on p "To close my session the students will participate in a think-pair-share activit…" at bounding box center [582, 466] width 651 height 30
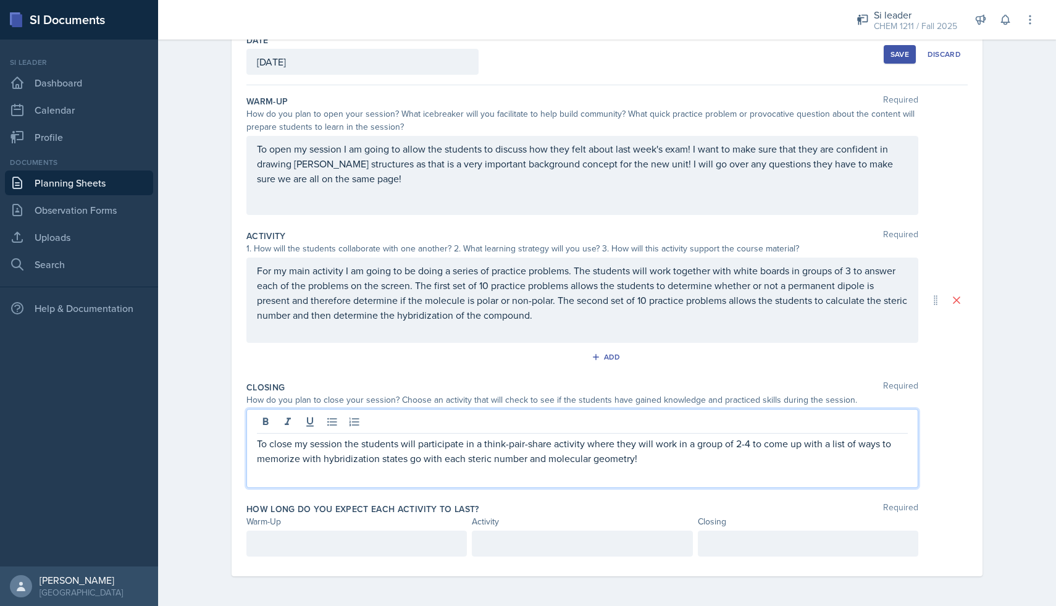
click at [316, 477] on div "To close my session the students will participate in a think-pair-share activit…" at bounding box center [582, 448] width 672 height 79
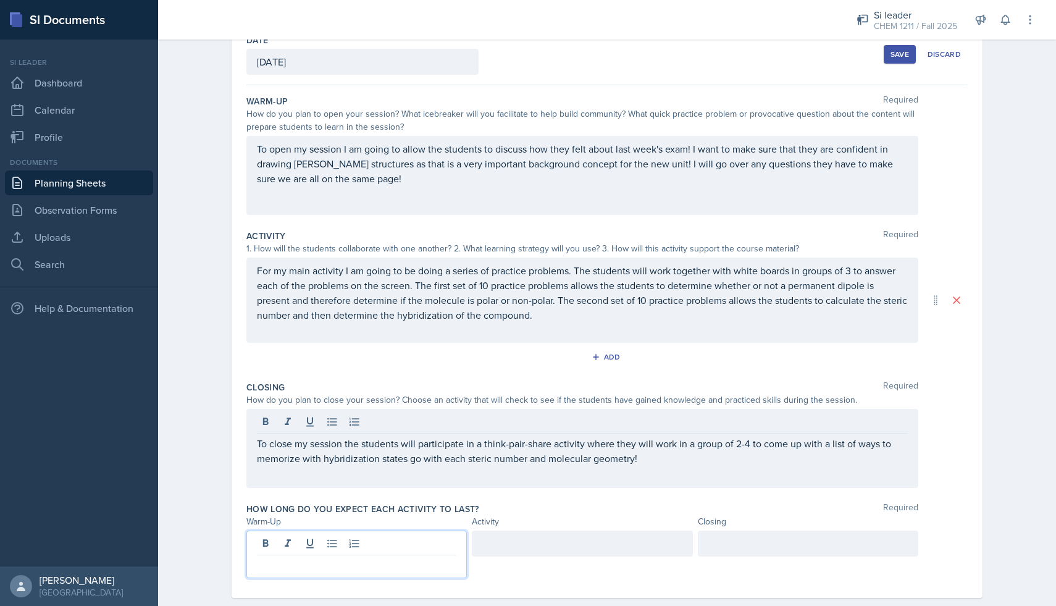
scroll to position [94, 0]
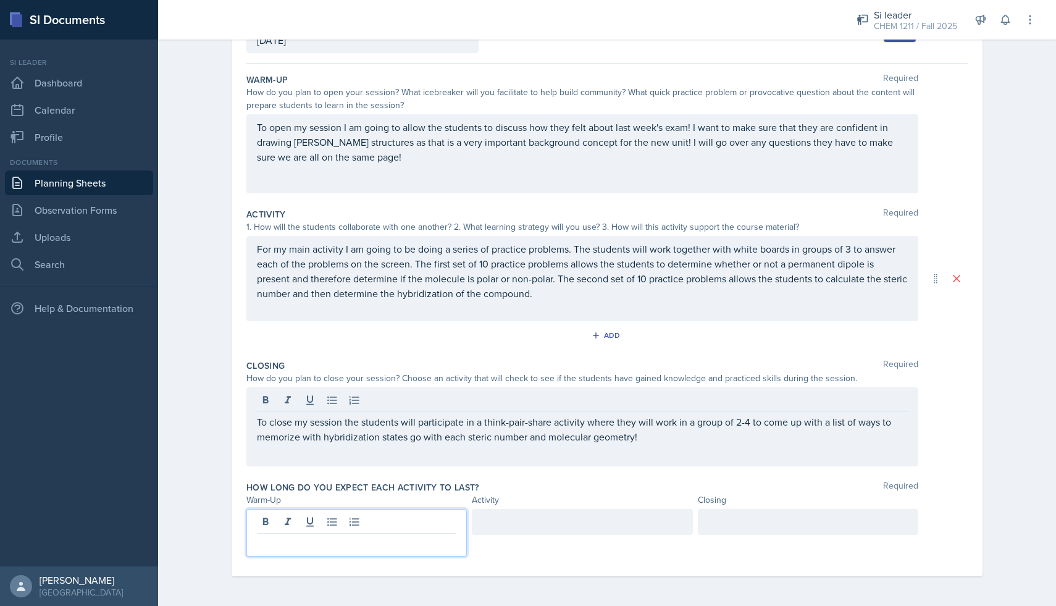
click at [315, 544] on p at bounding box center [356, 543] width 199 height 15
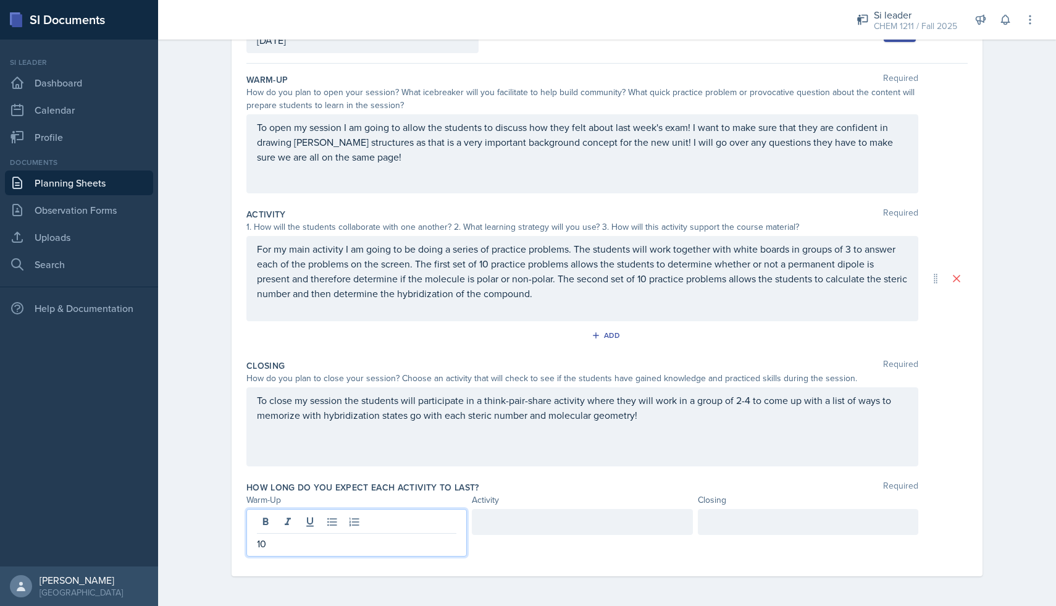
click at [538, 529] on div at bounding box center [582, 522] width 220 height 26
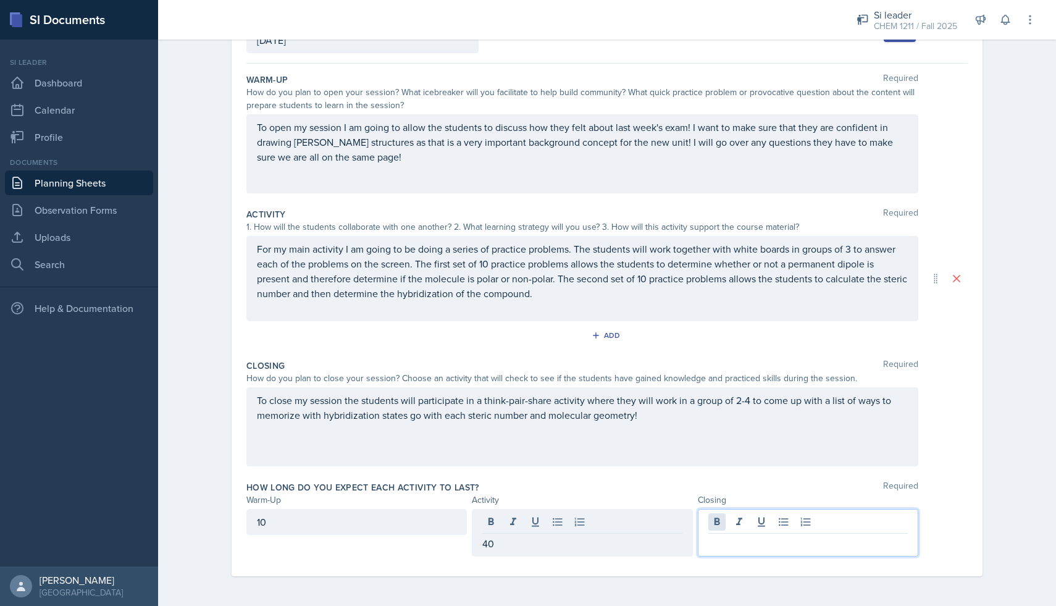
click at [710, 521] on div at bounding box center [808, 533] width 220 height 48
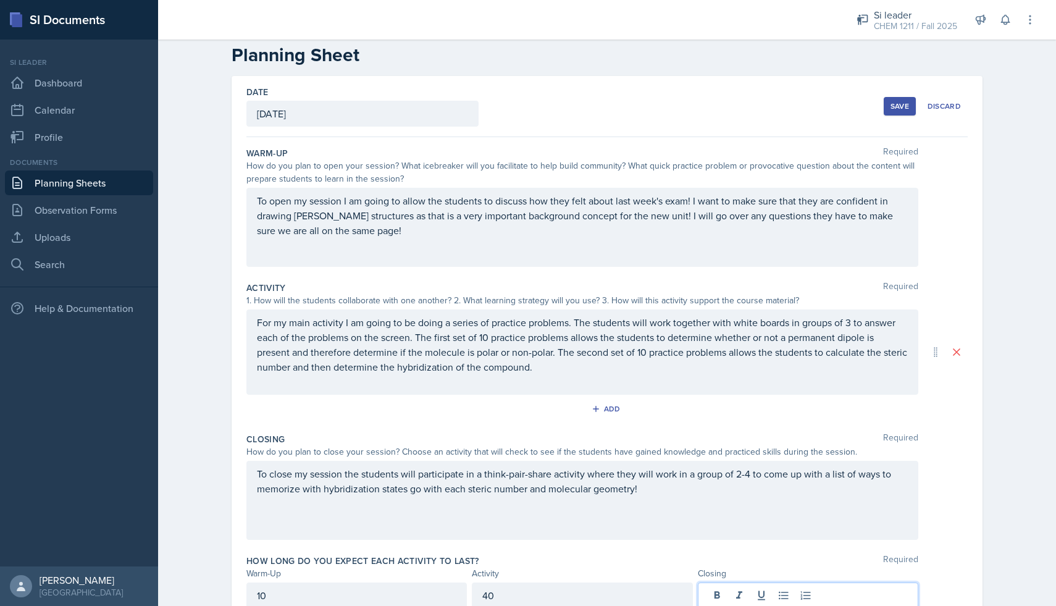
scroll to position [0, 0]
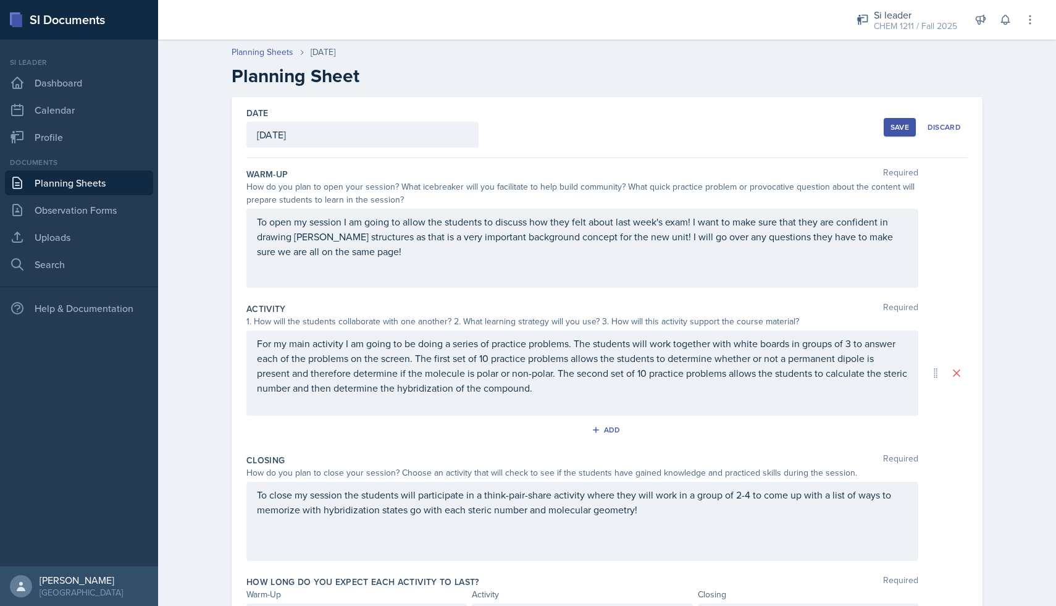
click at [897, 129] on div "Save" at bounding box center [899, 127] width 19 height 10
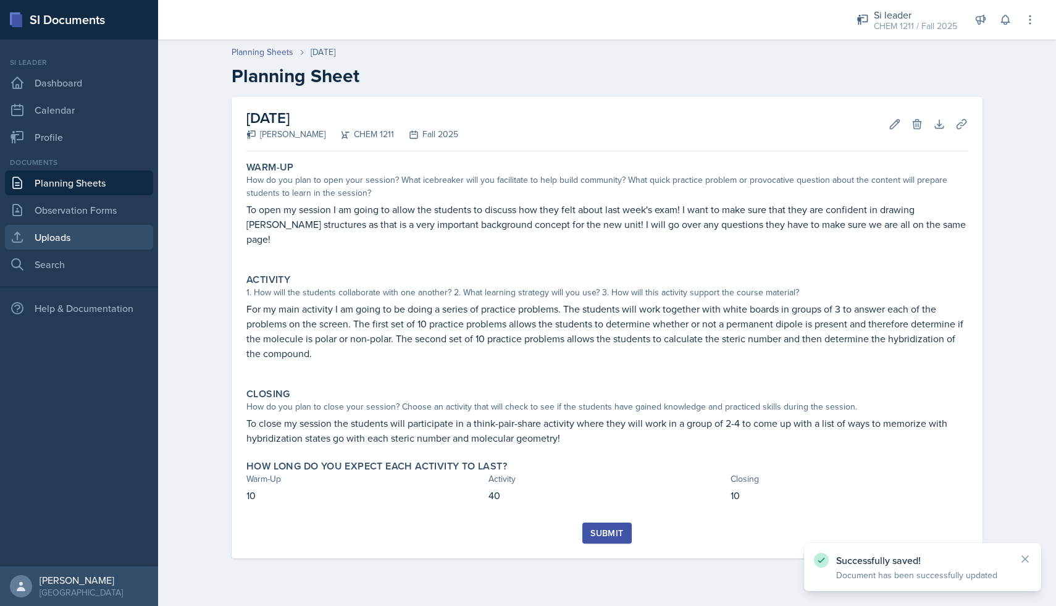
click at [132, 235] on link "Uploads" at bounding box center [79, 237] width 148 height 25
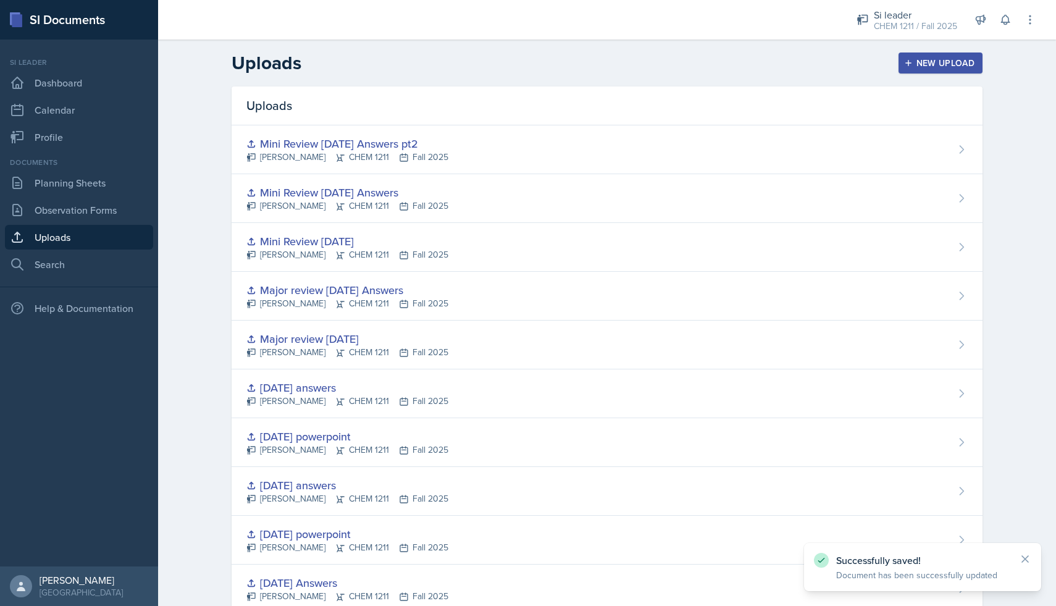
click at [901, 65] on button "New Upload" at bounding box center [940, 62] width 85 height 21
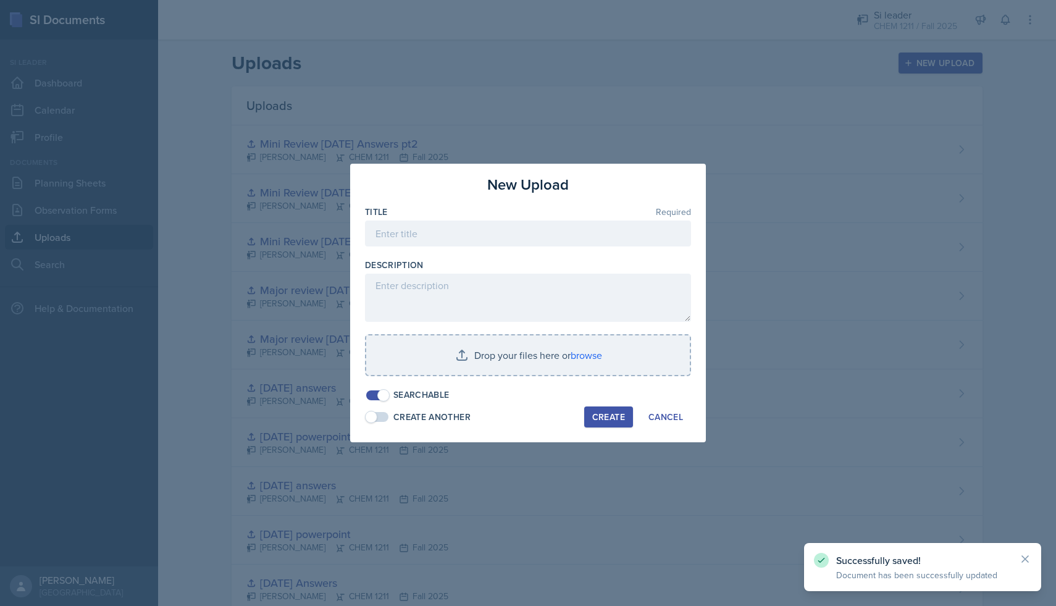
click at [756, 54] on div at bounding box center [528, 303] width 1056 height 606
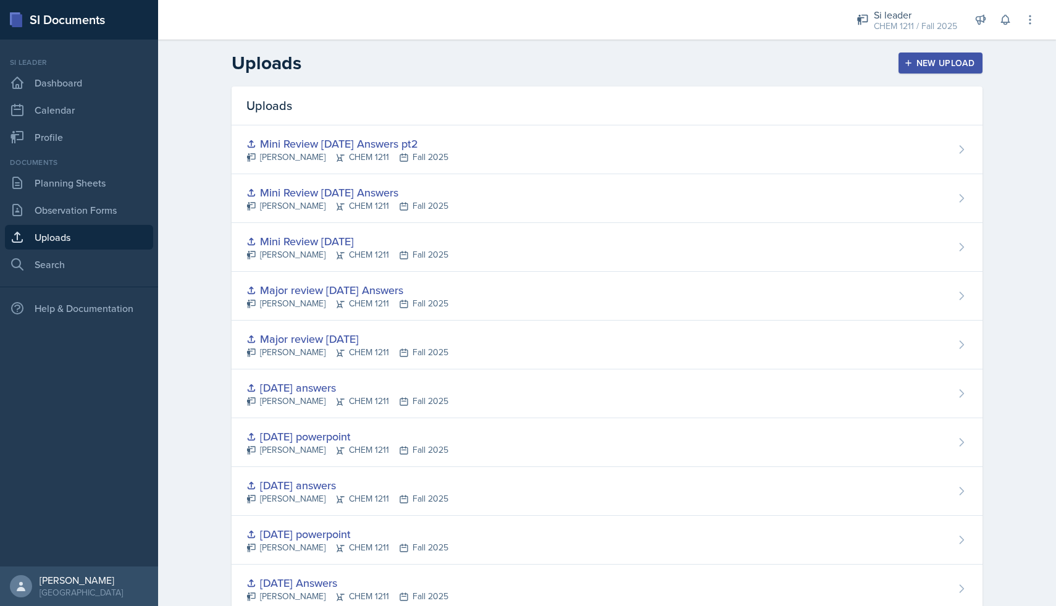
click at [908, 70] on button "New Upload" at bounding box center [940, 62] width 85 height 21
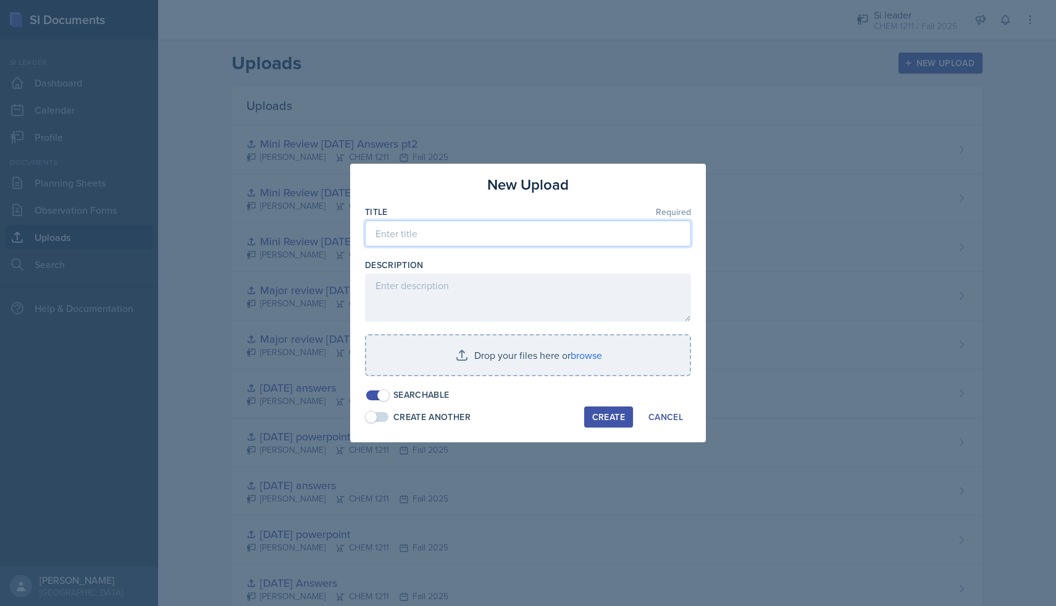
click at [580, 238] on input at bounding box center [528, 233] width 326 height 26
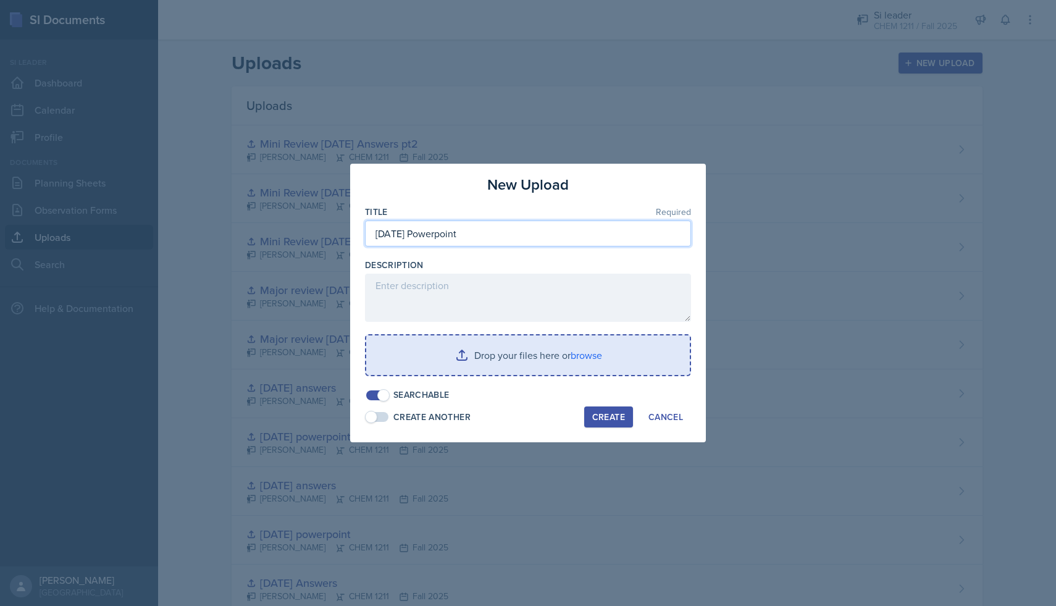
type input "[DATE] Powerpoint"
click at [567, 366] on input "file" at bounding box center [528, 355] width 324 height 40
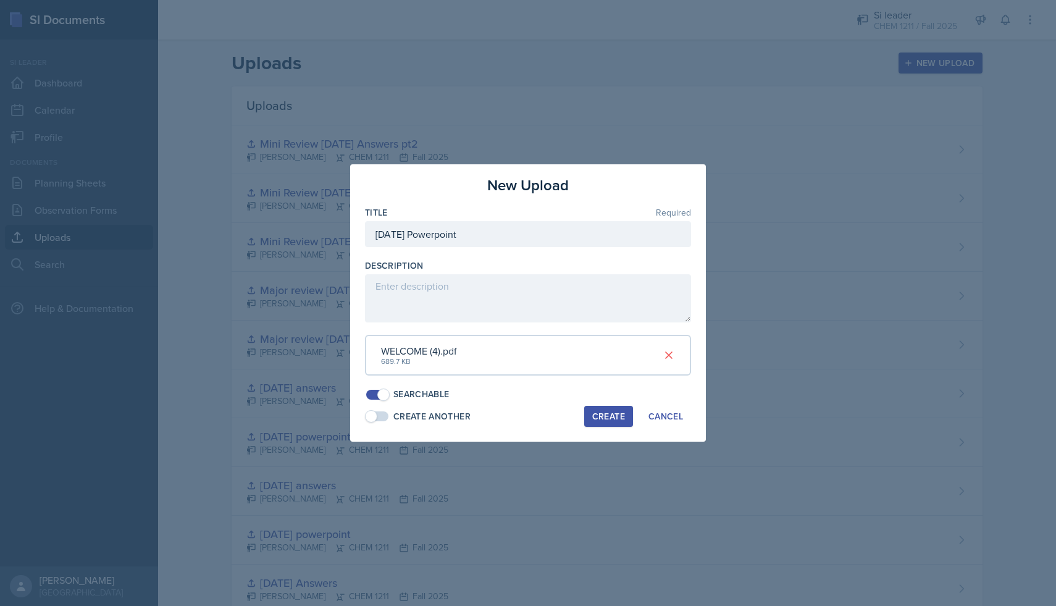
click at [604, 412] on div "Create" at bounding box center [608, 416] width 33 height 10
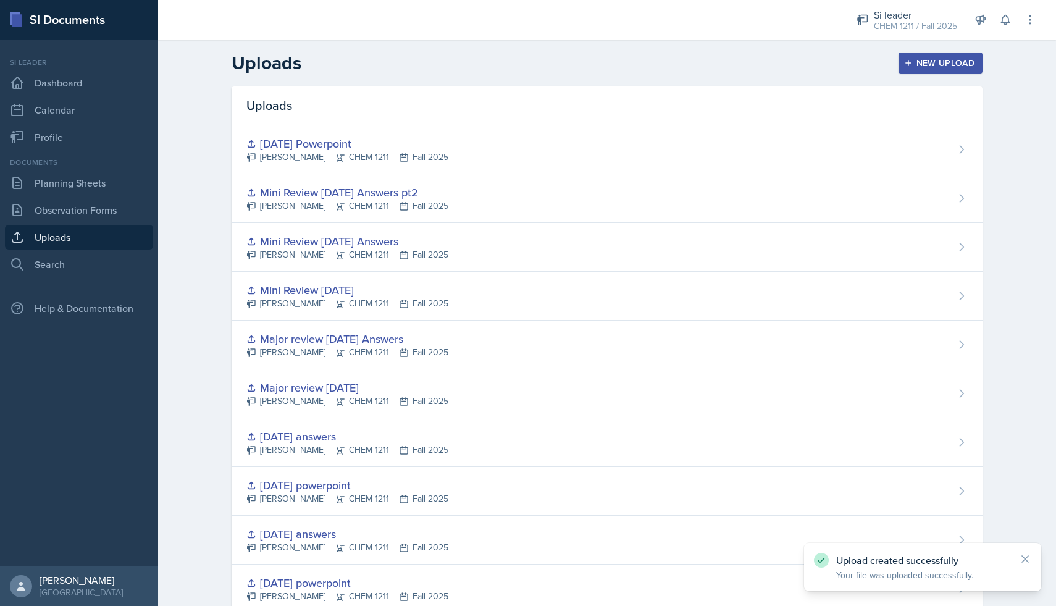
click at [105, 196] on div "Documents Planning Sheets Observation Forms Uploads Search" at bounding box center [79, 217] width 148 height 120
click at [111, 173] on link "Planning Sheets" at bounding box center [79, 182] width 148 height 25
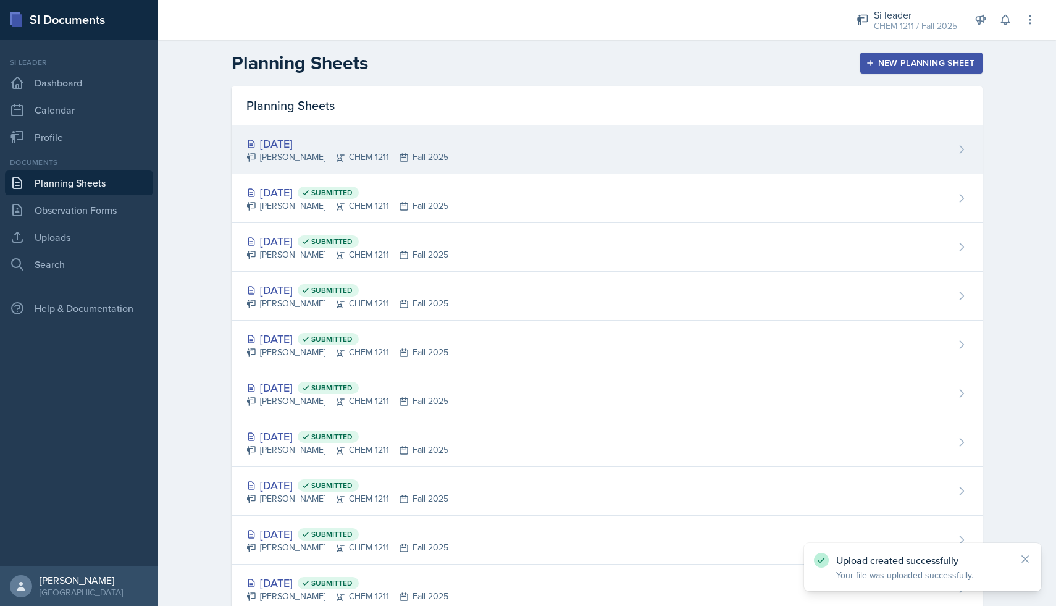
click at [501, 149] on div "[DATE] [PERSON_NAME] CHEM 1211 Fall 2025" at bounding box center [607, 149] width 751 height 49
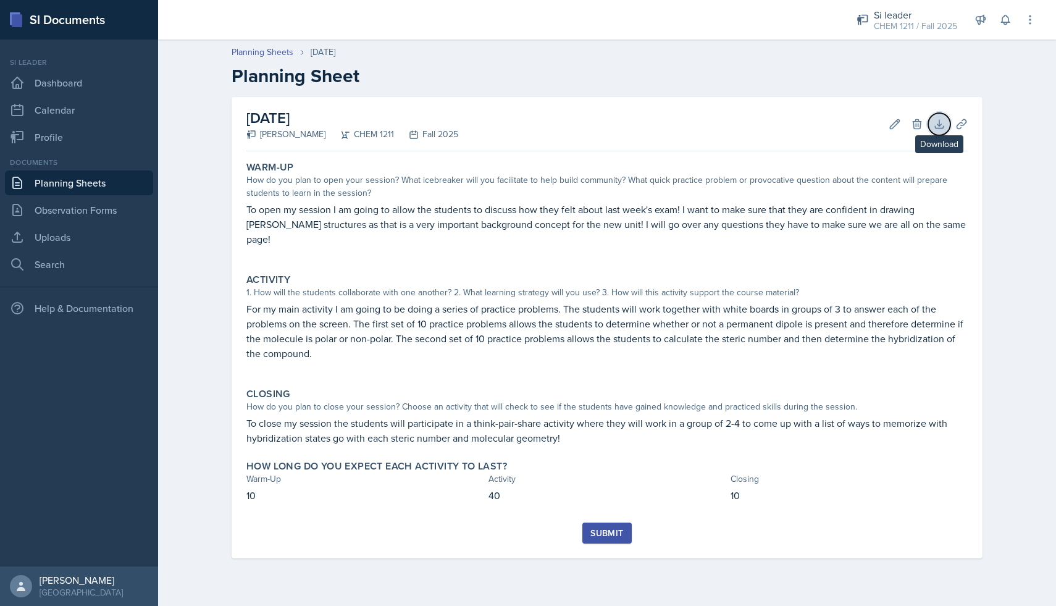
click at [938, 123] on icon at bounding box center [939, 124] width 12 height 12
click at [966, 124] on icon at bounding box center [961, 124] width 12 height 12
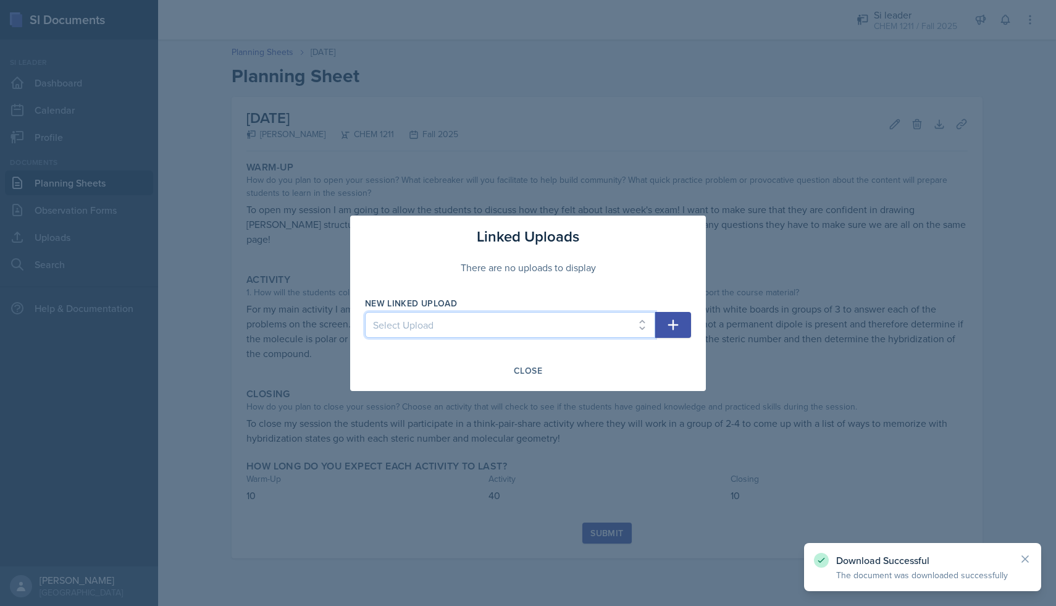
click at [630, 324] on select "Select Upload [DATE] powerpoint [DATE] answers [DATE] powerpoint [DATE] answers…" at bounding box center [510, 325] width 290 height 26
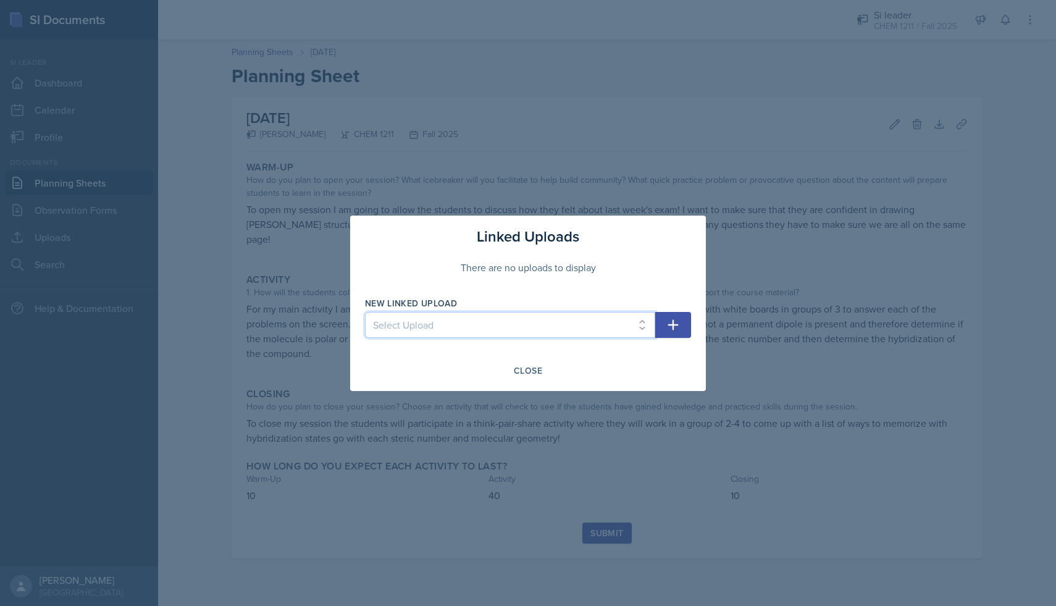
select select "730abf40-baee-48b5-b7e7-673c6e9e8a1e"
click at [365, 312] on select "Select Upload [DATE] powerpoint [DATE] answers [DATE] powerpoint [DATE] answers…" at bounding box center [510, 325] width 290 height 26
click at [673, 324] on icon "button" at bounding box center [673, 324] width 10 height 10
select select
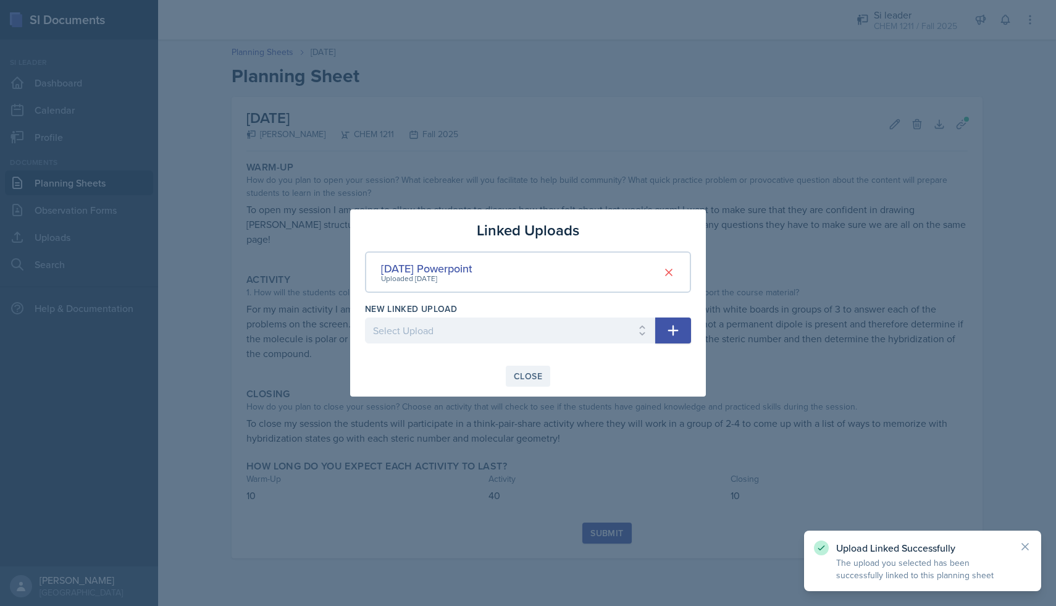
click at [530, 375] on div "Close" at bounding box center [528, 376] width 28 height 10
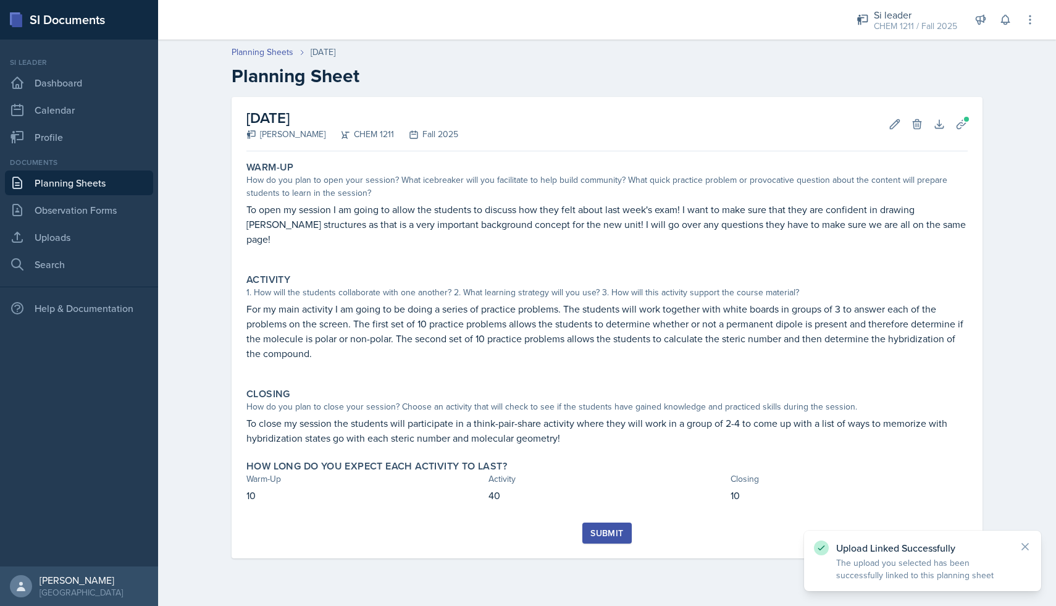
click at [603, 528] on div "Submit" at bounding box center [606, 533] width 33 height 10
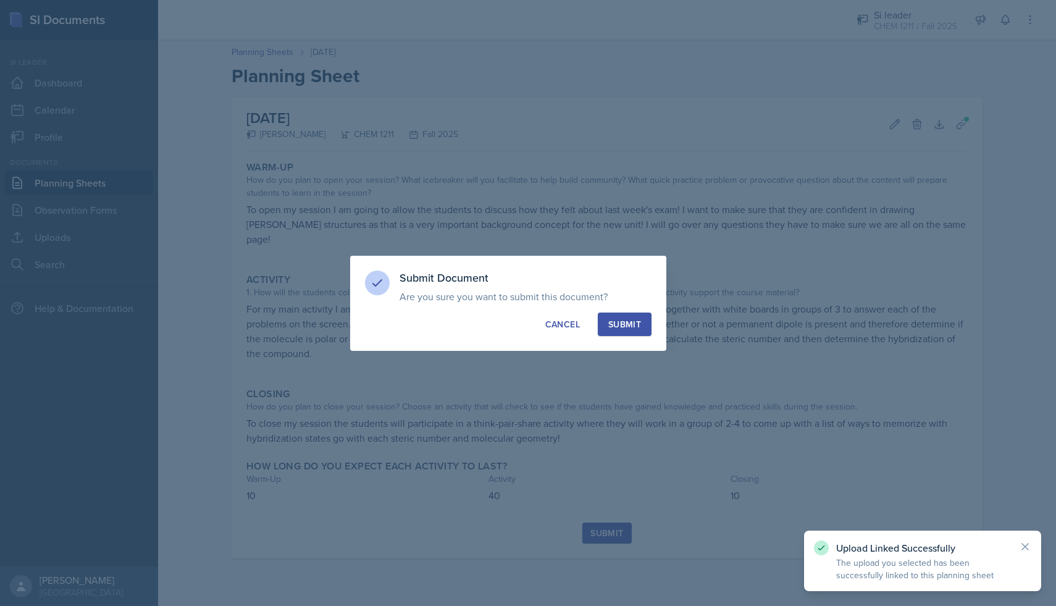
click at [637, 312] on button "Submit" at bounding box center [625, 323] width 54 height 23
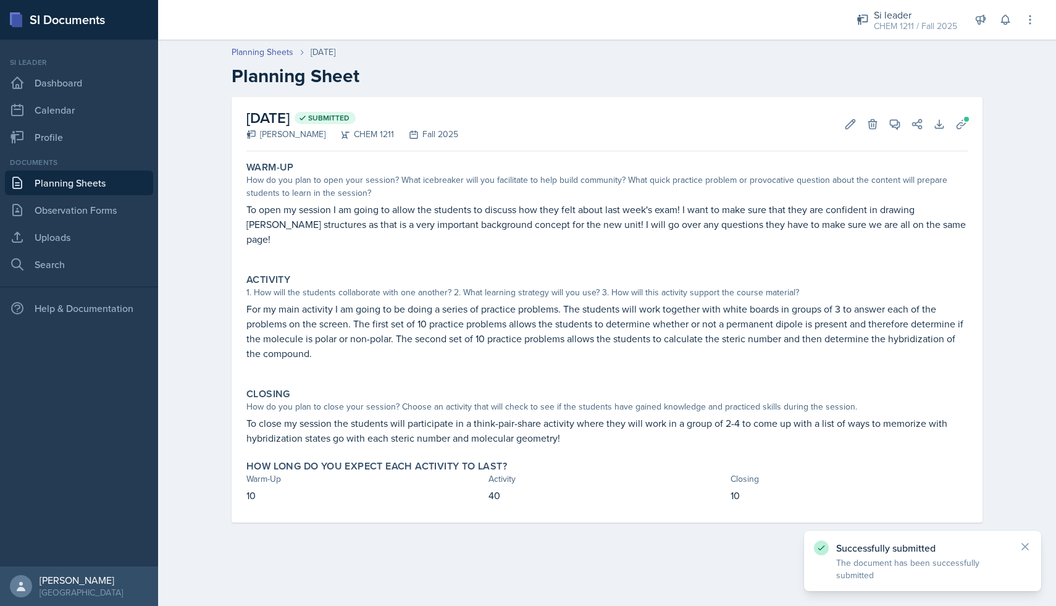
click at [68, 181] on link "Planning Sheets" at bounding box center [79, 182] width 148 height 25
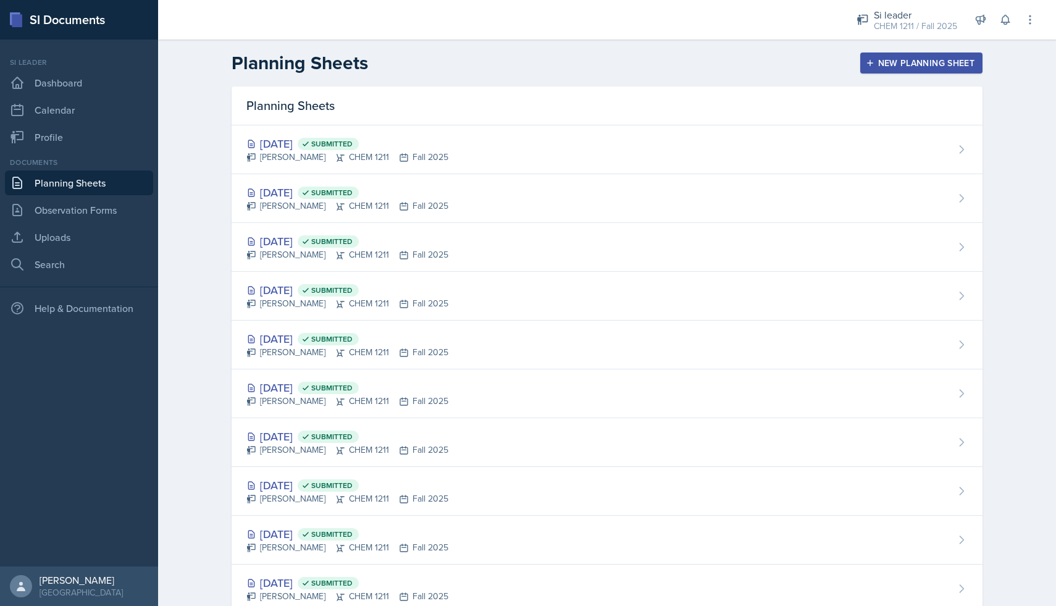
click at [65, 180] on link "Planning Sheets" at bounding box center [79, 182] width 148 height 25
